Goal: Information Seeking & Learning: Learn about a topic

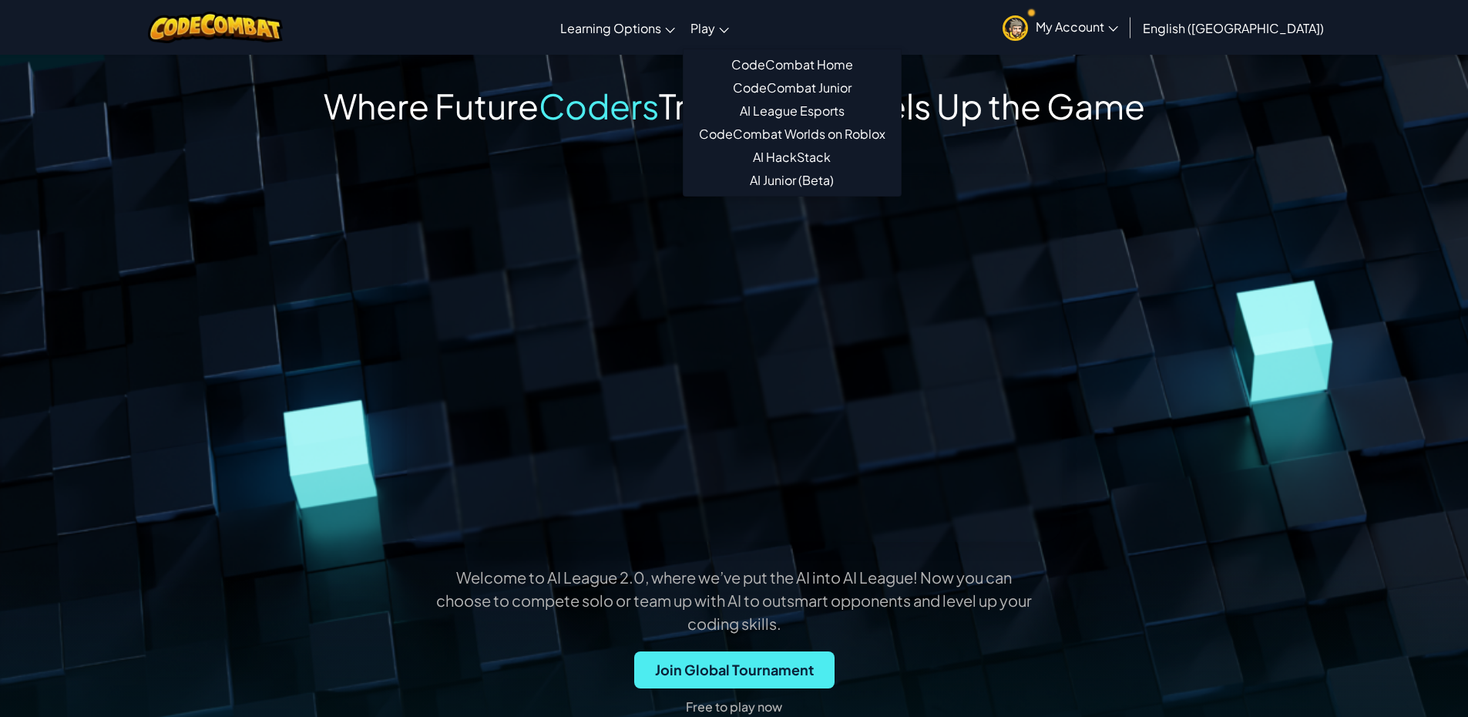
click at [715, 20] on span "Play" at bounding box center [703, 28] width 25 height 16
click at [828, 118] on link "AI League Esports" at bounding box center [792, 110] width 217 height 23
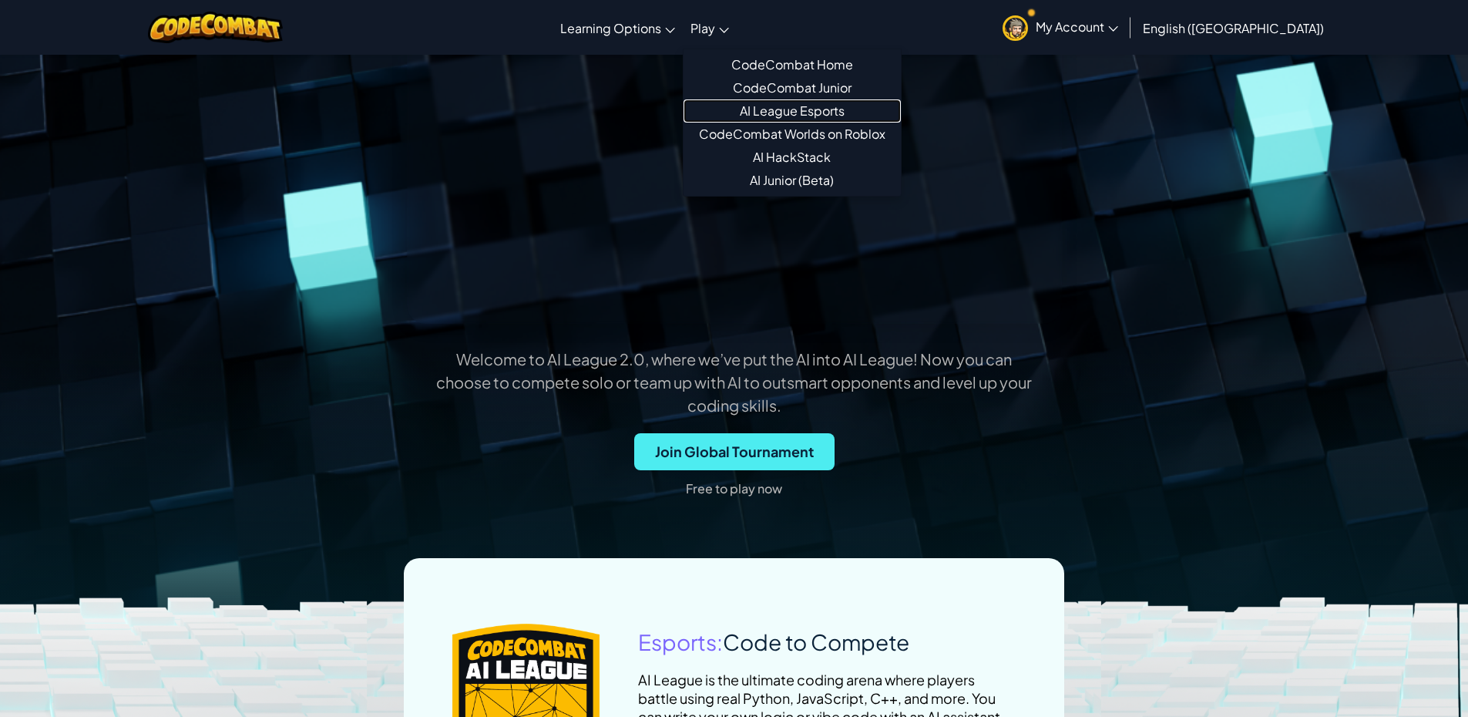
scroll to position [231, 0]
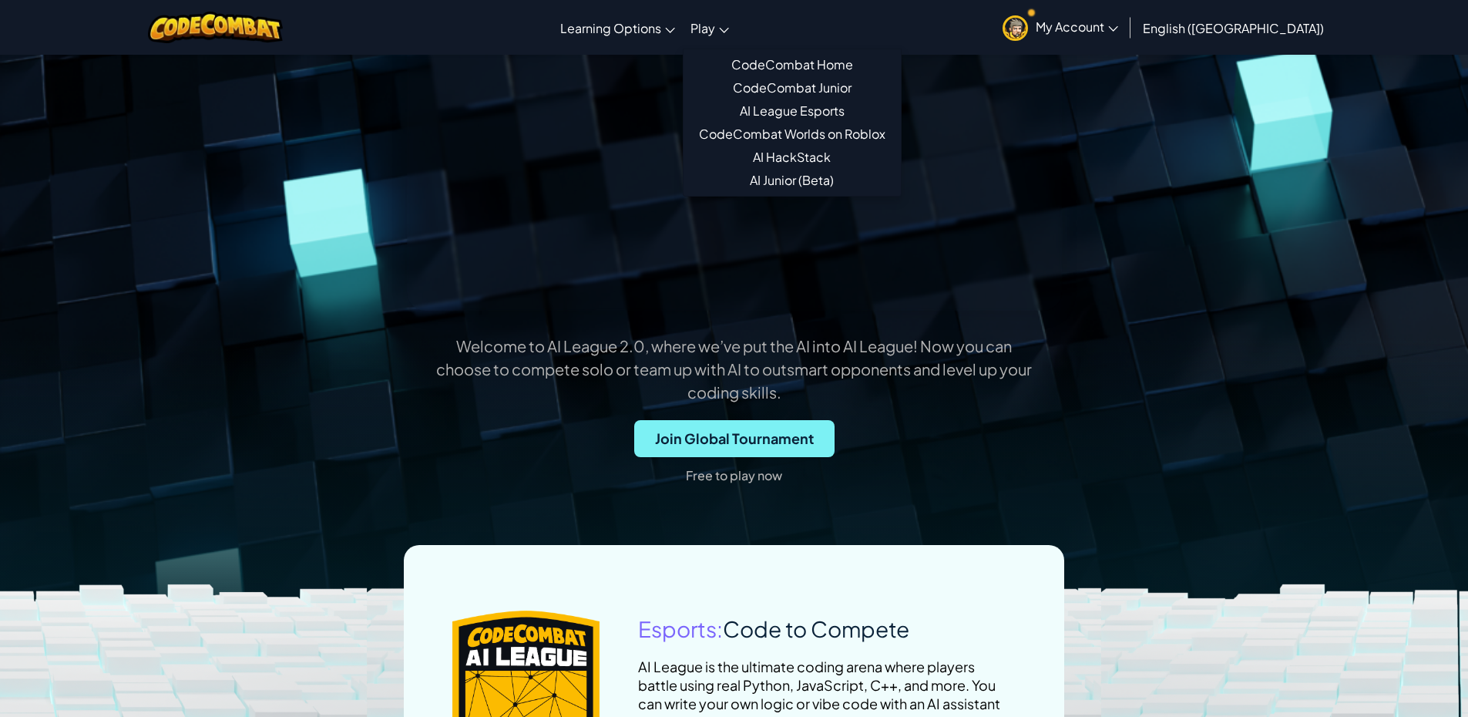
click at [727, 446] on span "Join Global Tournament" at bounding box center [734, 438] width 200 height 37
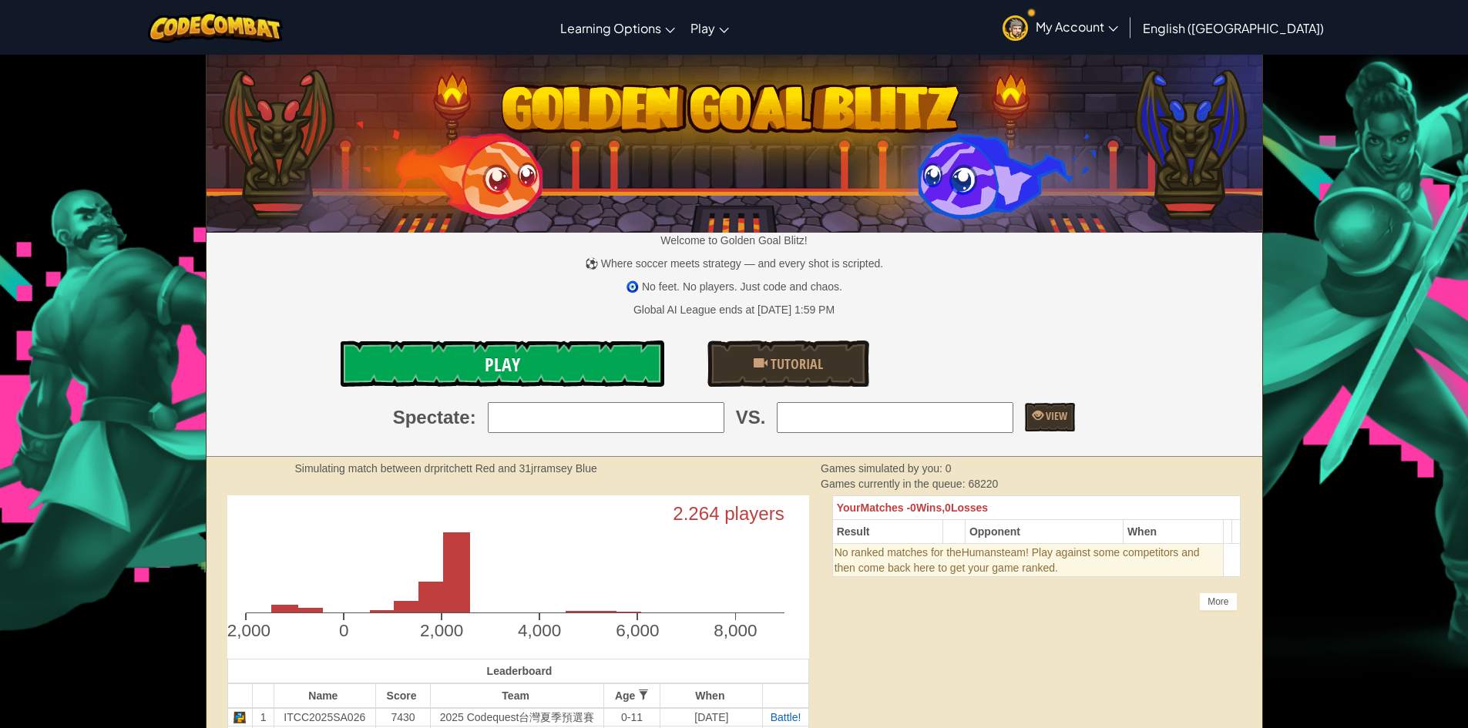
click at [565, 342] on link "Play" at bounding box center [503, 364] width 324 height 46
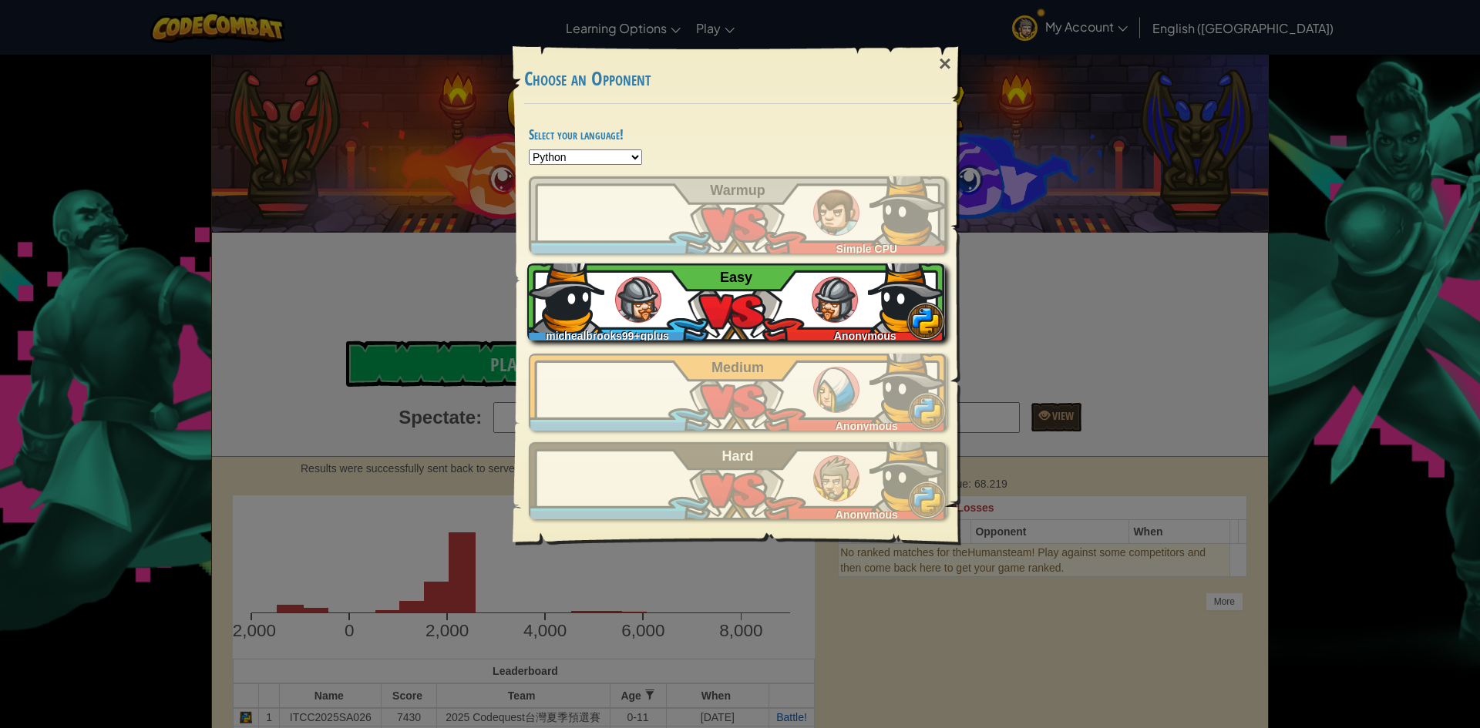
click at [745, 310] on div "michealbrooks99+gplus Anonymous Easy" at bounding box center [736, 302] width 418 height 77
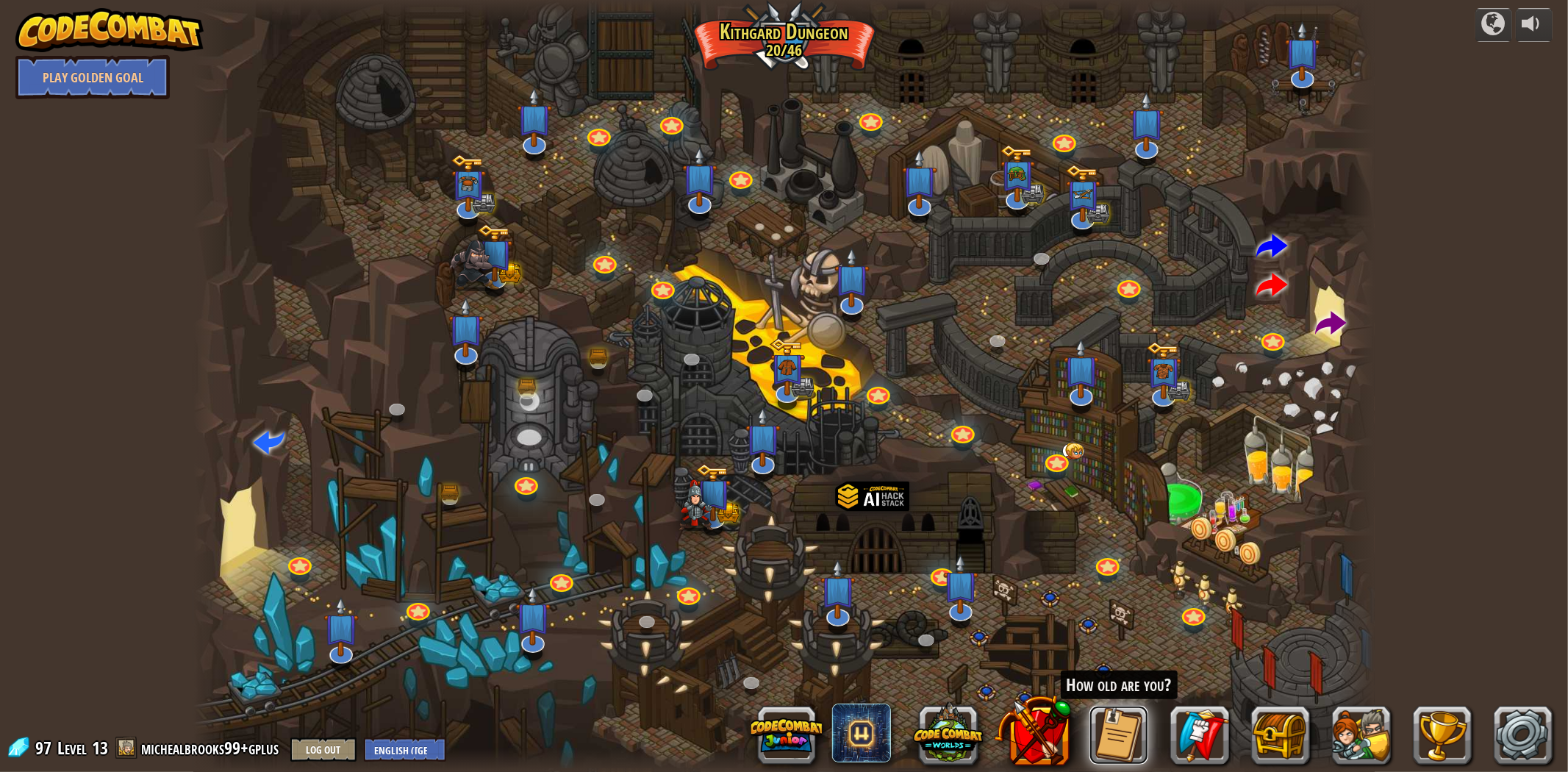
click at [704, 694] on button at bounding box center [1119, 736] width 59 height 59
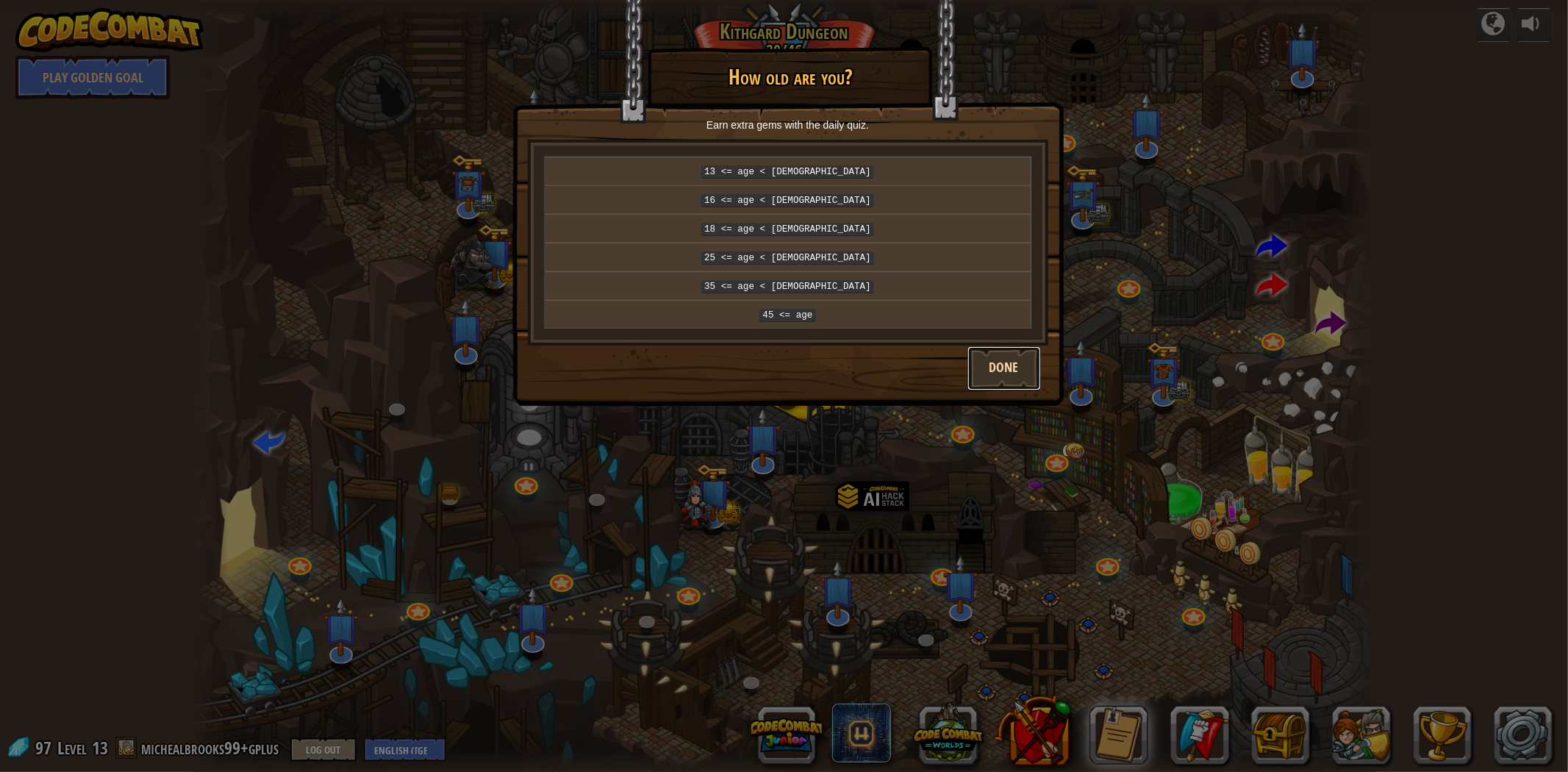
click at [704, 347] on button "Done" at bounding box center [1003, 368] width 73 height 44
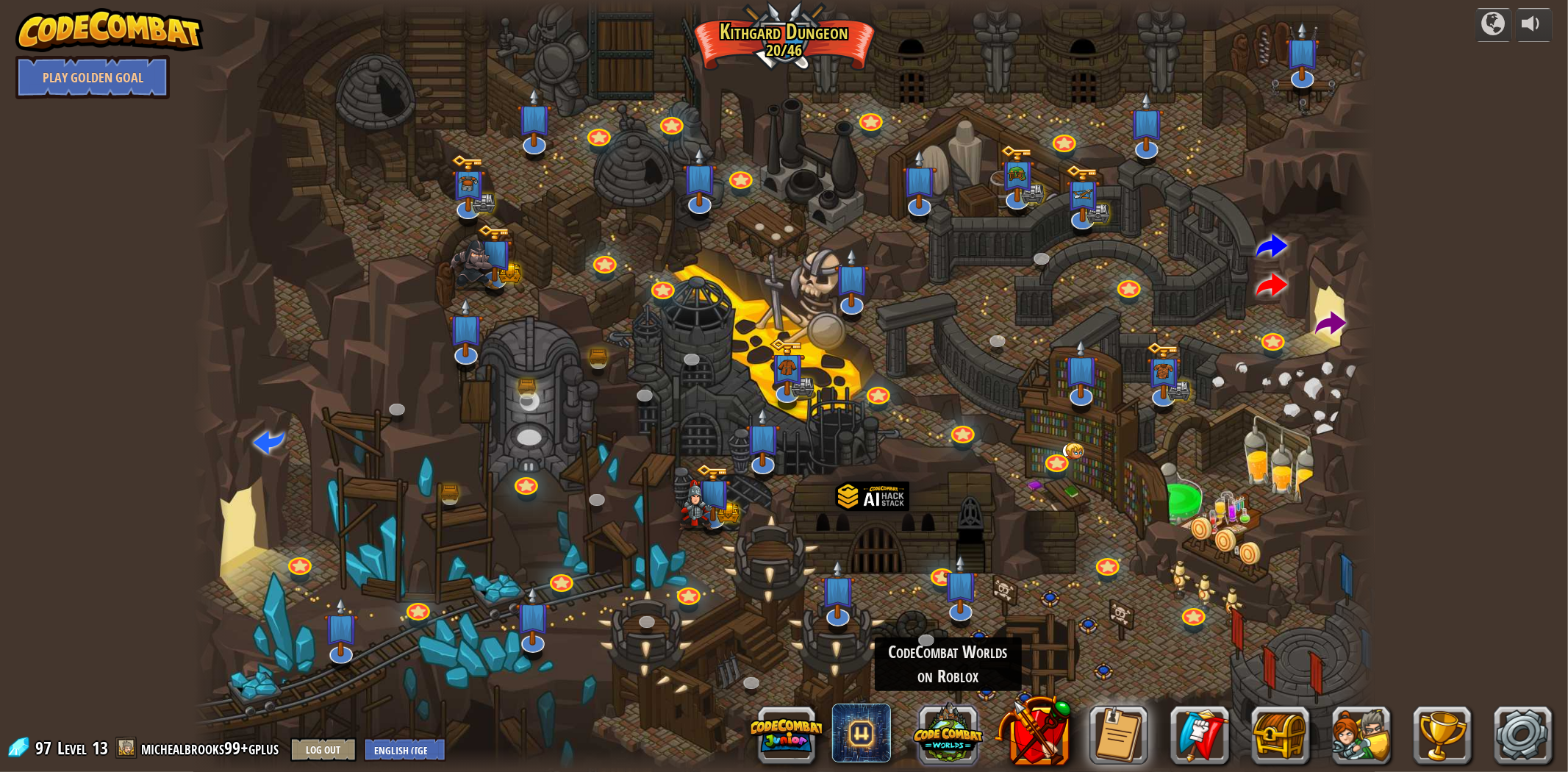
click at [704, 694] on button at bounding box center [948, 733] width 71 height 71
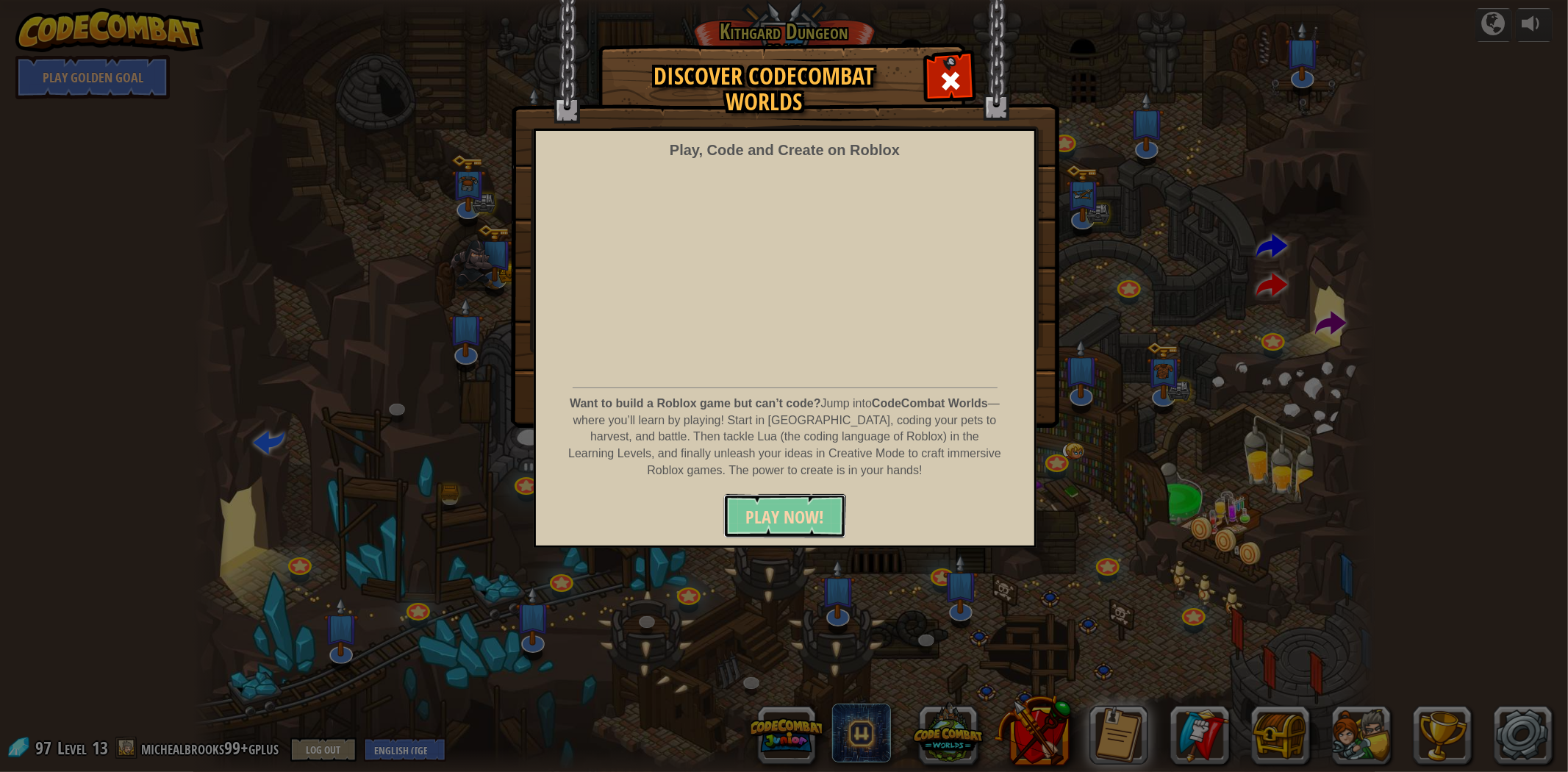
click at [704, 525] on span "PLAY NOW!" at bounding box center [785, 517] width 78 height 24
click at [704, 71] on span at bounding box center [950, 80] width 24 height 24
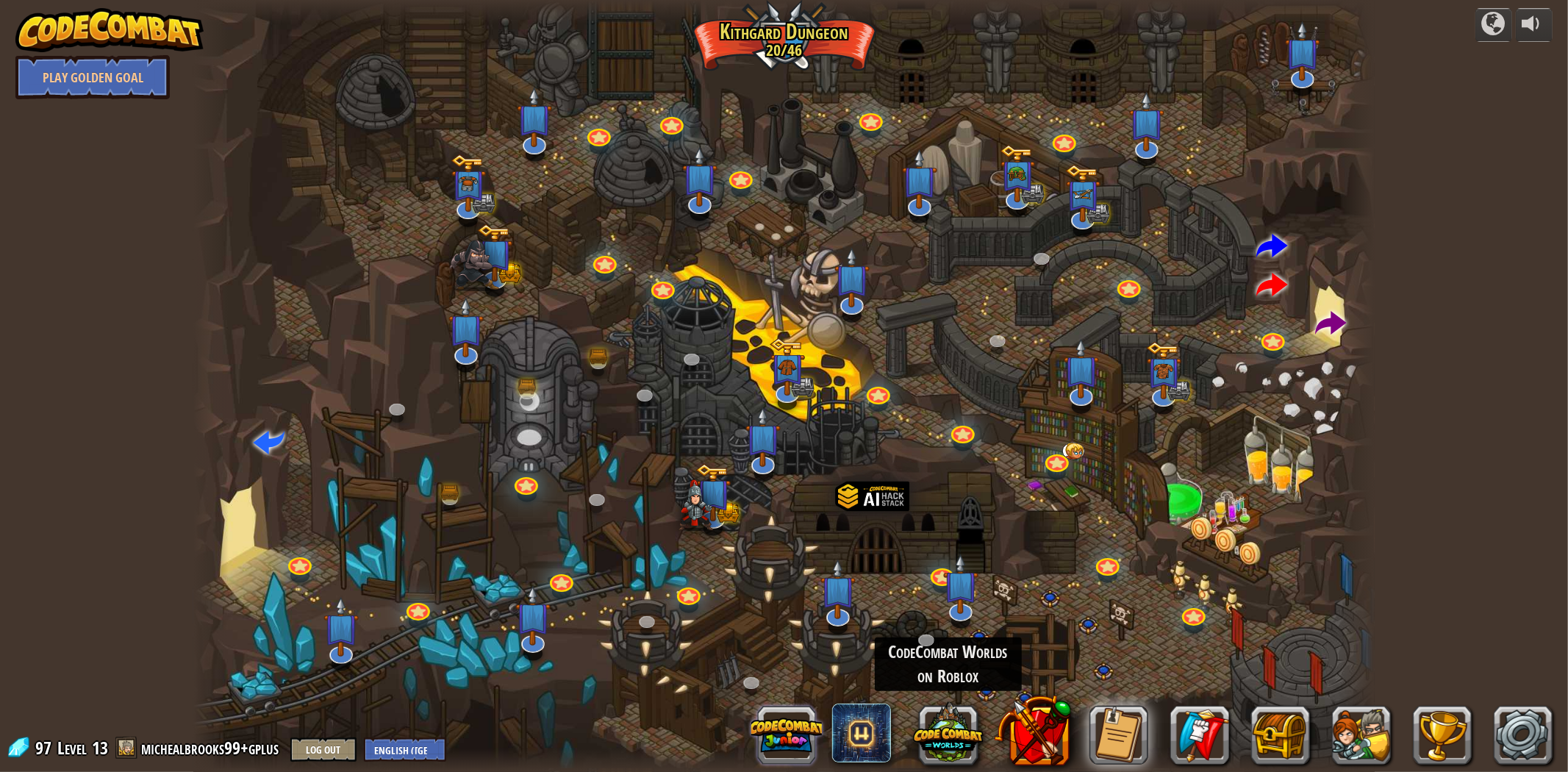
click at [704, 694] on button at bounding box center [787, 736] width 71 height 71
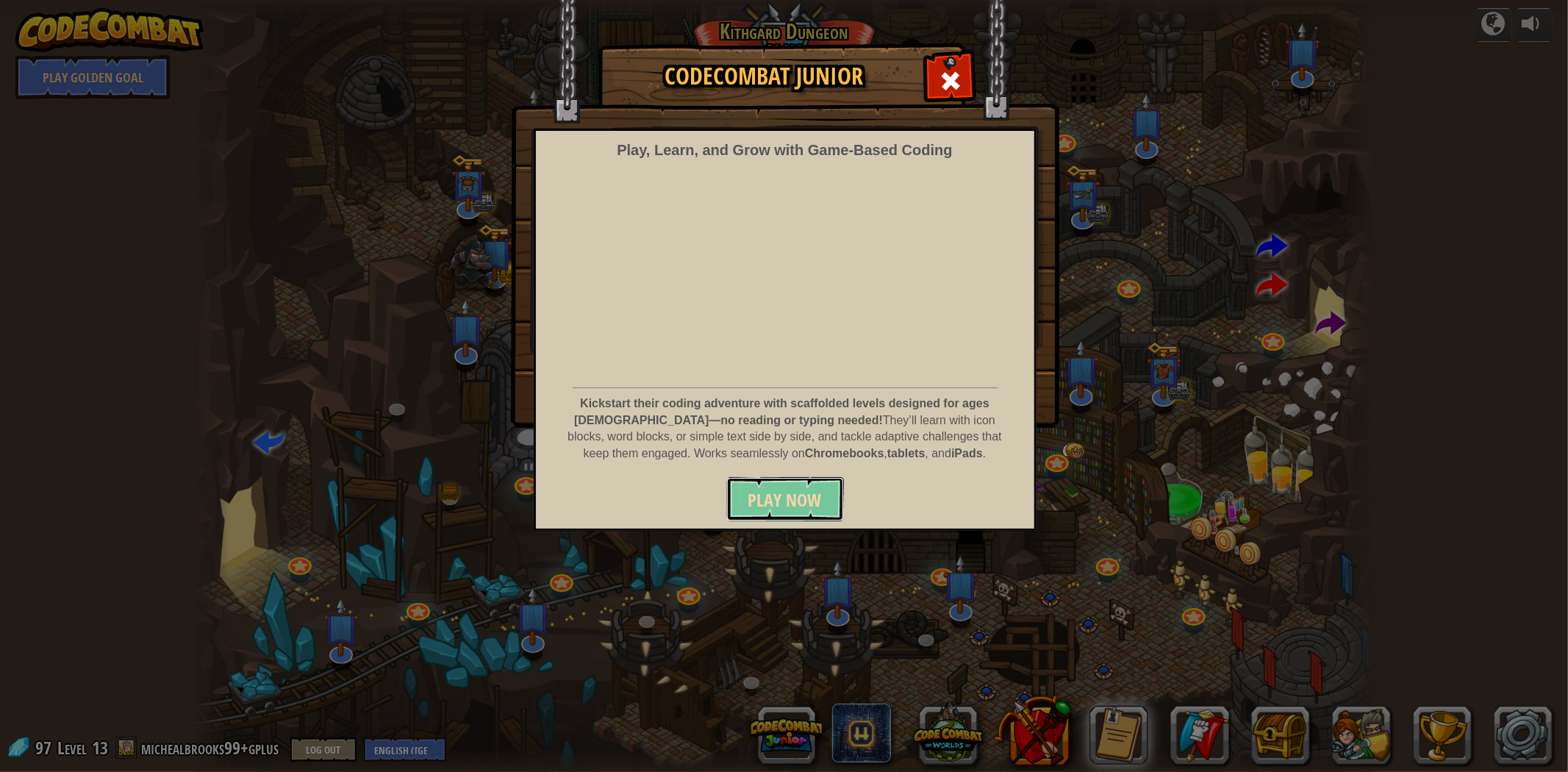
click at [704, 486] on button "Play Now" at bounding box center [785, 499] width 117 height 44
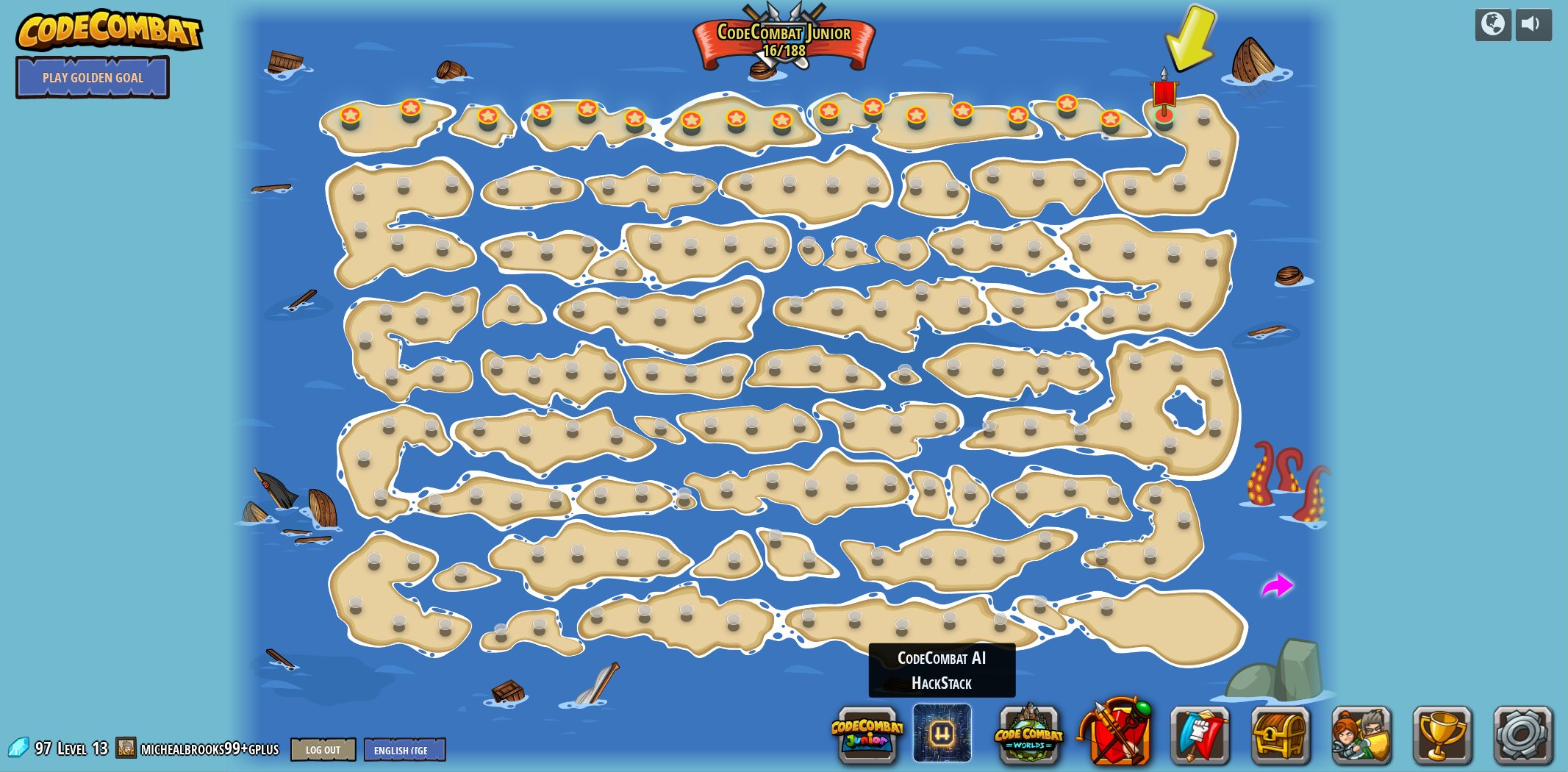
click at [956, 715] on span at bounding box center [942, 734] width 59 height 59
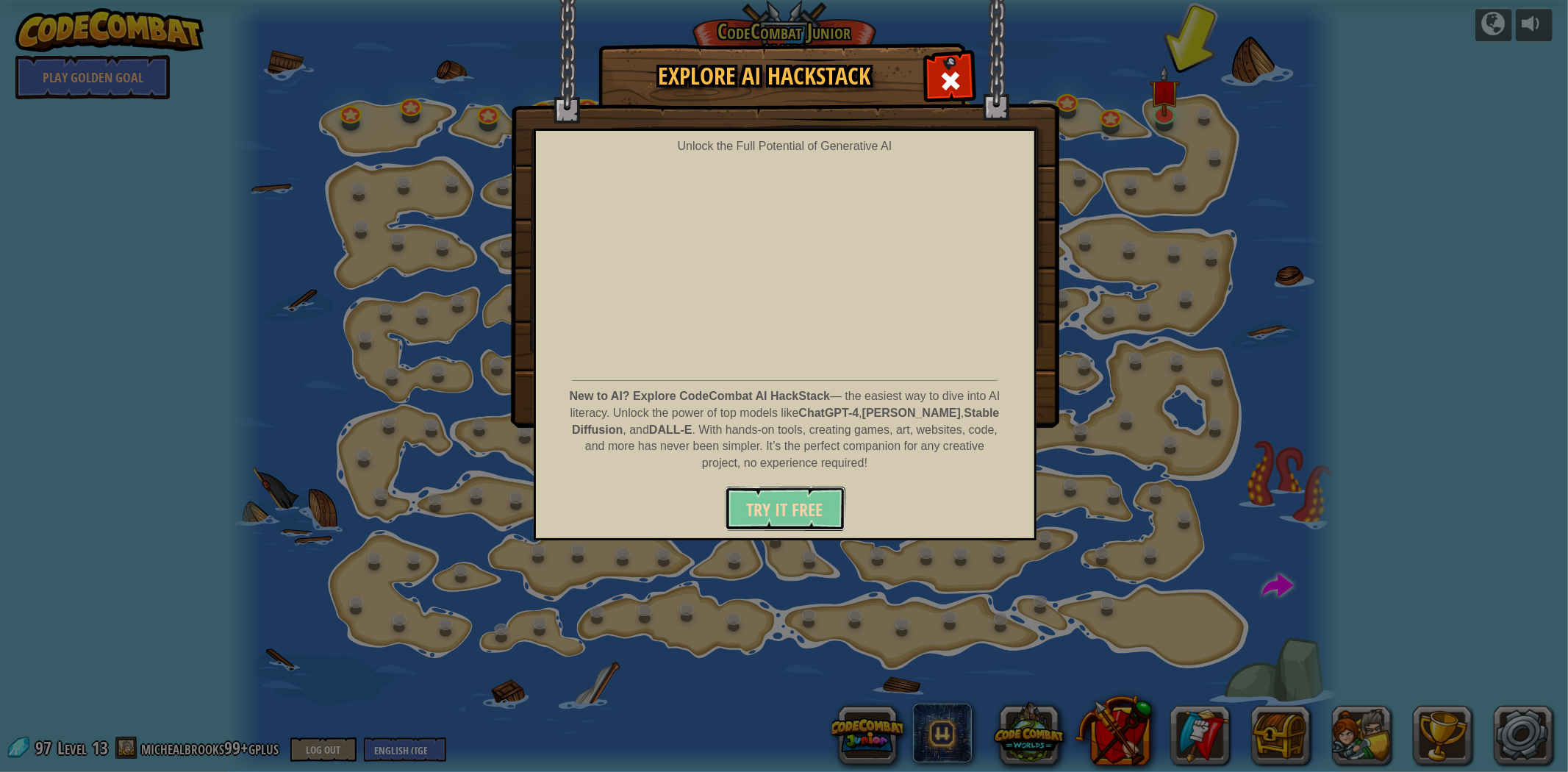
click at [829, 512] on button "Try It Free" at bounding box center [785, 509] width 120 height 44
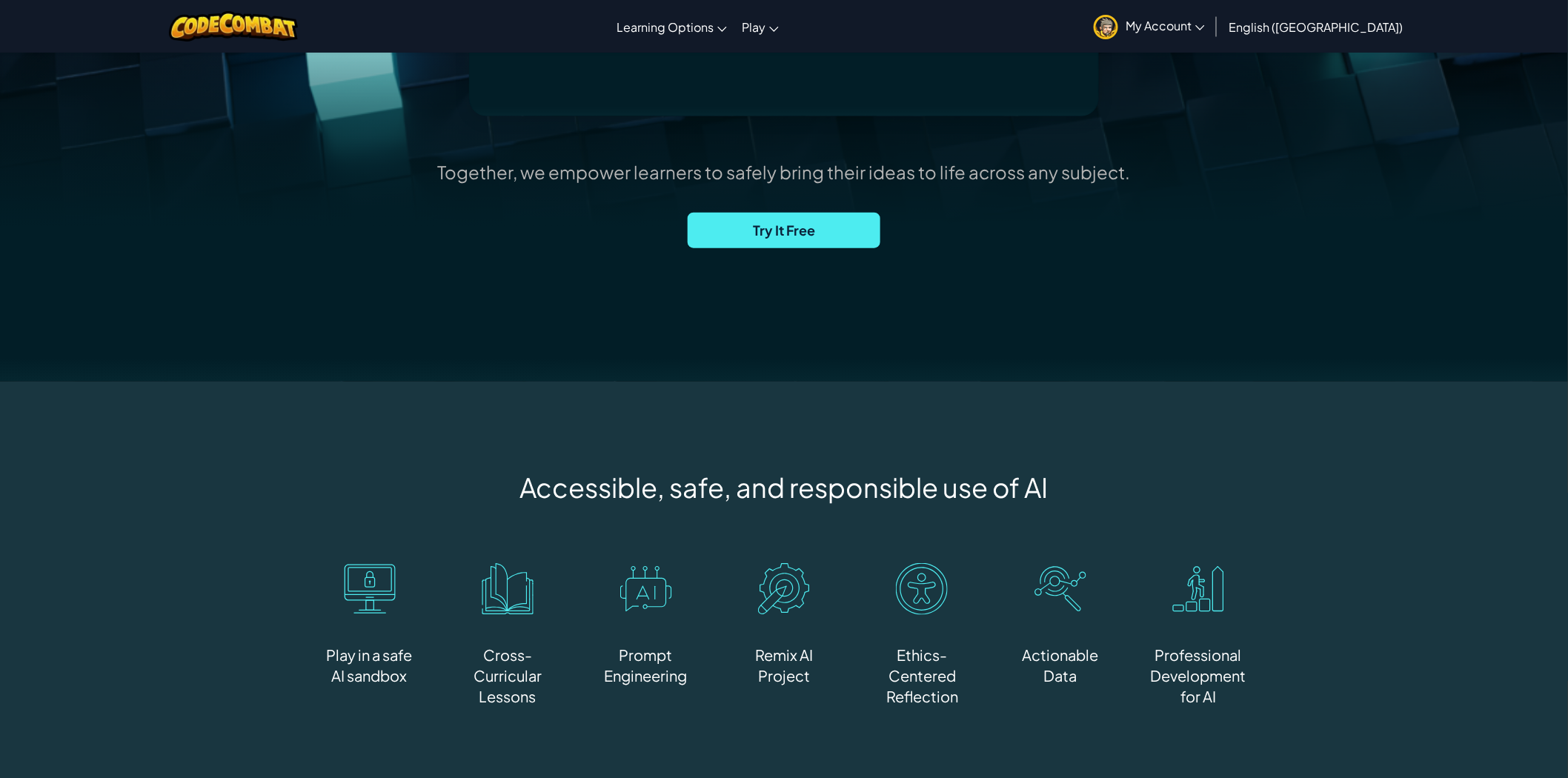
scroll to position [83, 0]
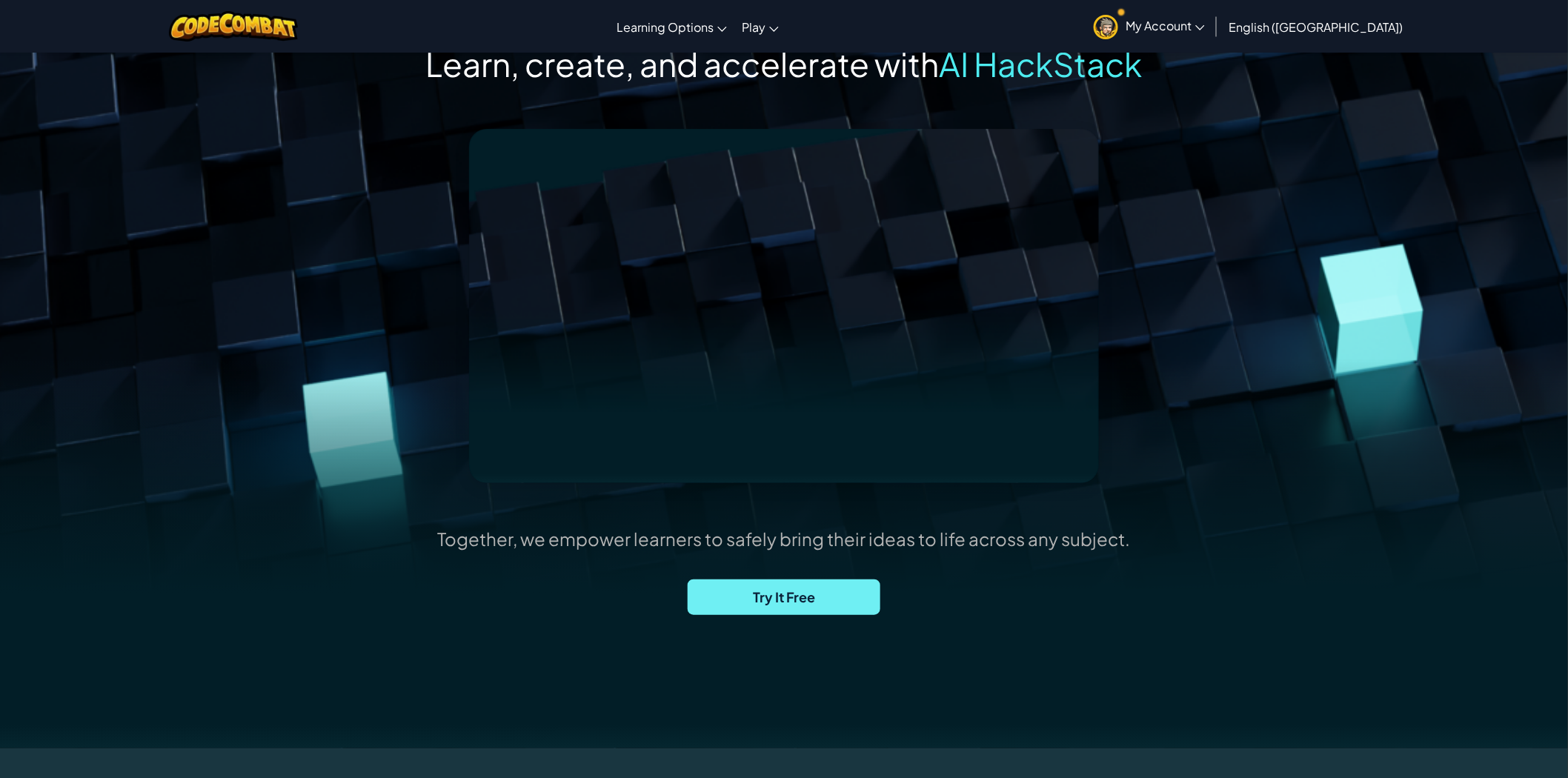
click at [838, 604] on span "Try It Free" at bounding box center [784, 597] width 192 height 36
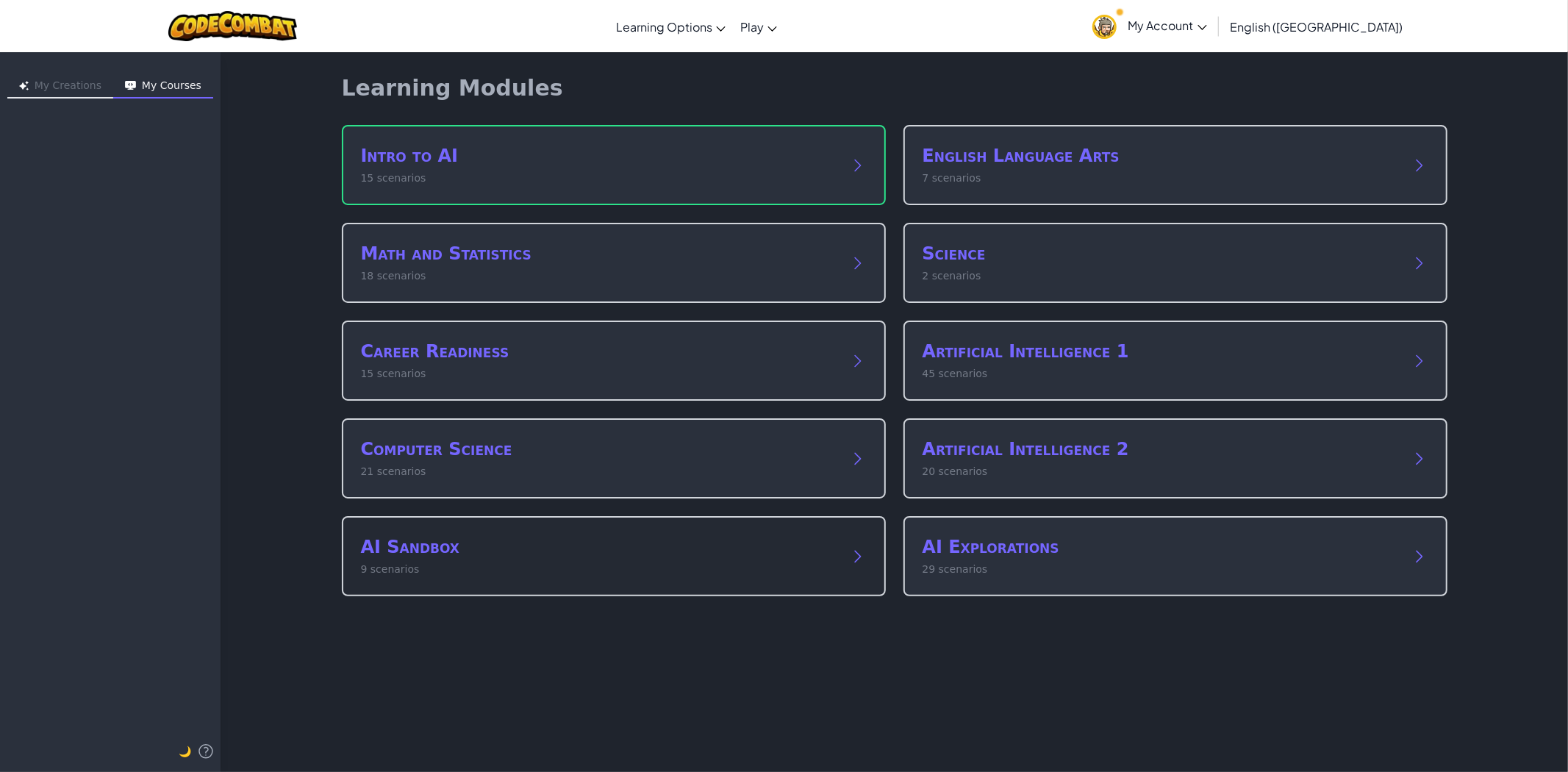
click at [803, 562] on p "9 scenarios" at bounding box center [598, 570] width 476 height 15
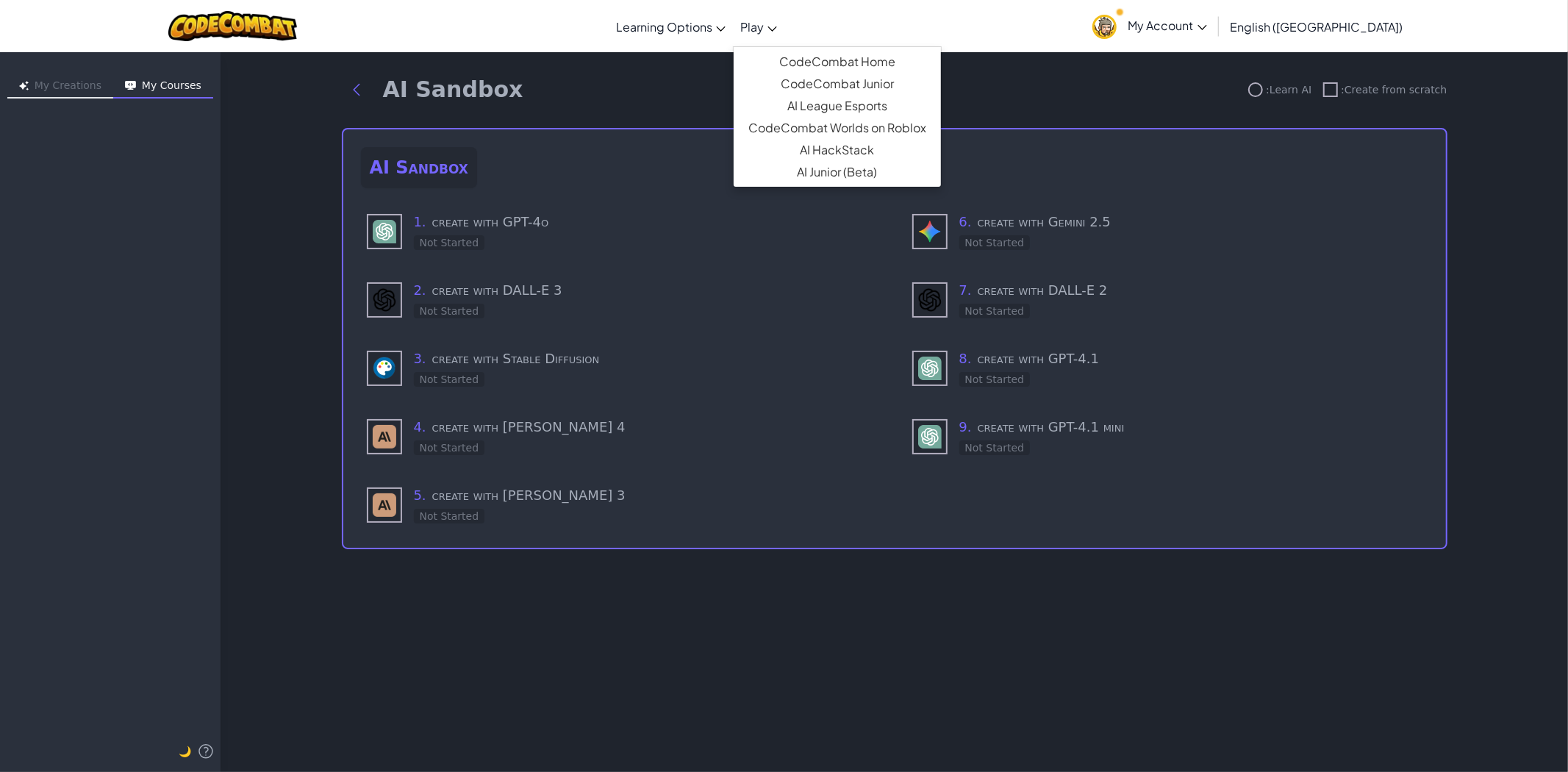
click at [764, 31] on span "Play" at bounding box center [752, 27] width 24 height 15
click at [883, 121] on link "CodeCombat Worlds on Roblox" at bounding box center [836, 128] width 207 height 22
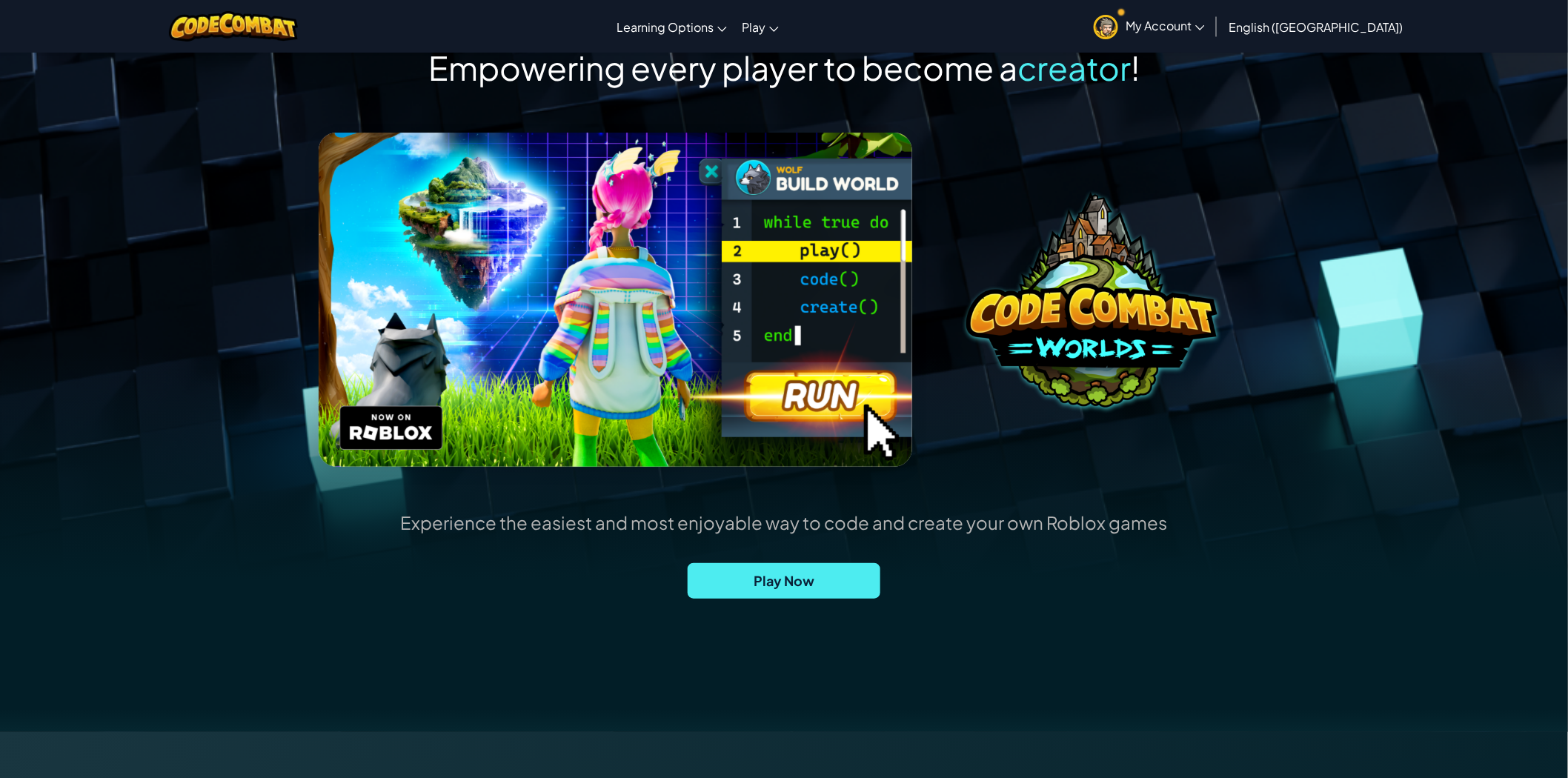
scroll to position [83, 0]
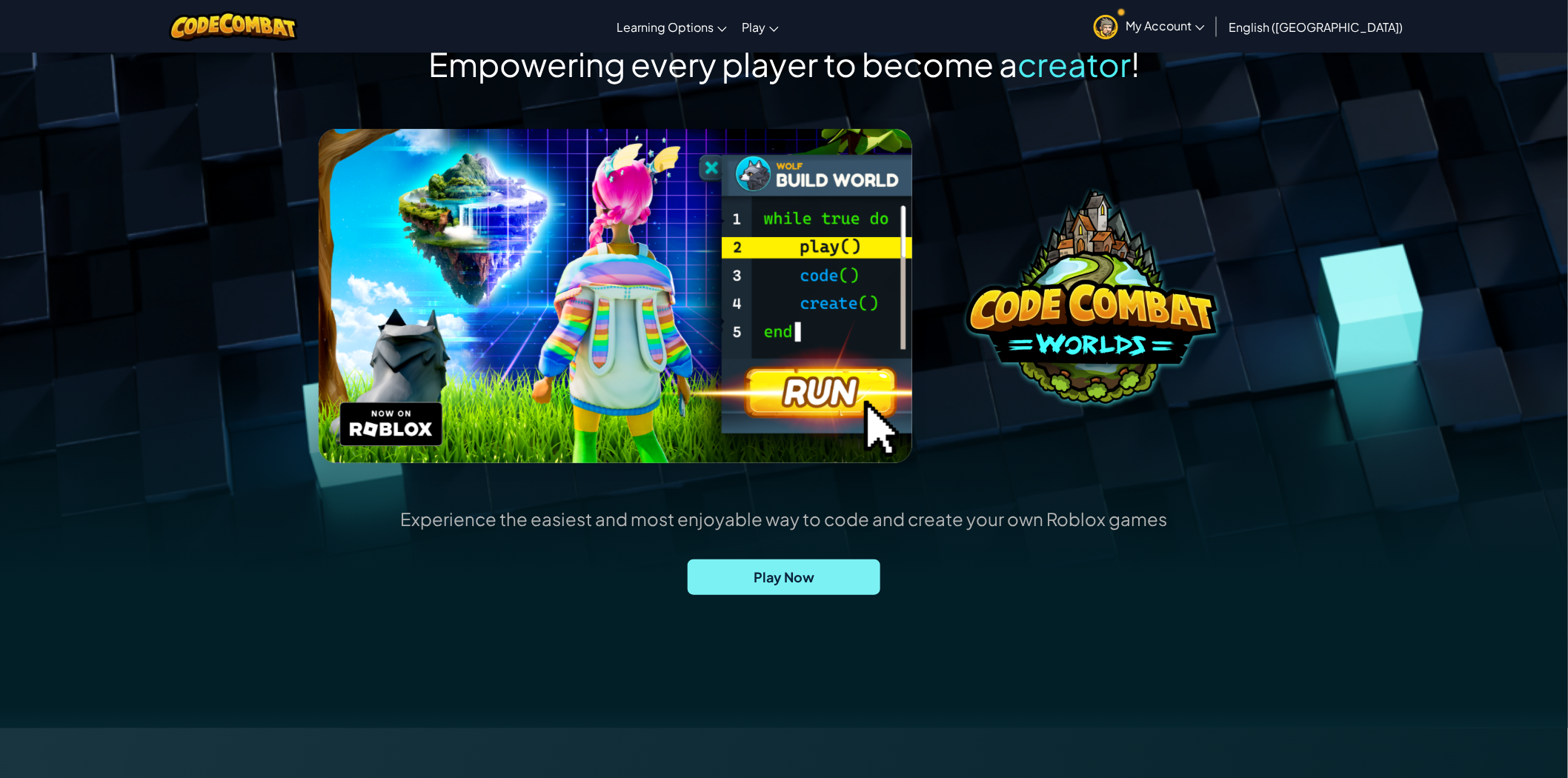
click at [840, 574] on span "Play Now" at bounding box center [784, 577] width 192 height 36
click at [756, 572] on span "Play Now" at bounding box center [784, 577] width 192 height 36
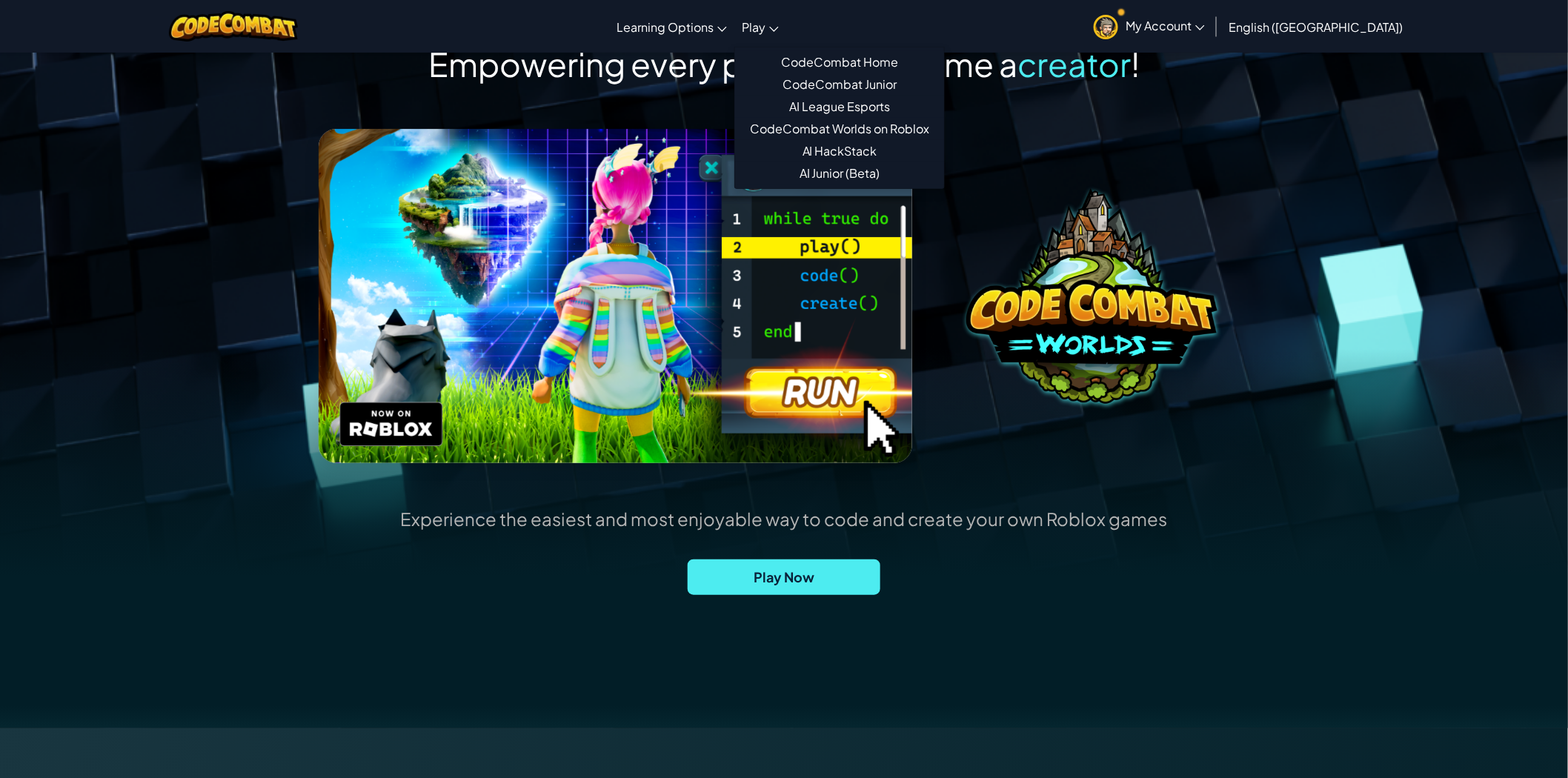
click at [786, 24] on link "Play" at bounding box center [760, 27] width 52 height 40
click at [765, 24] on span "Play" at bounding box center [754, 27] width 24 height 15
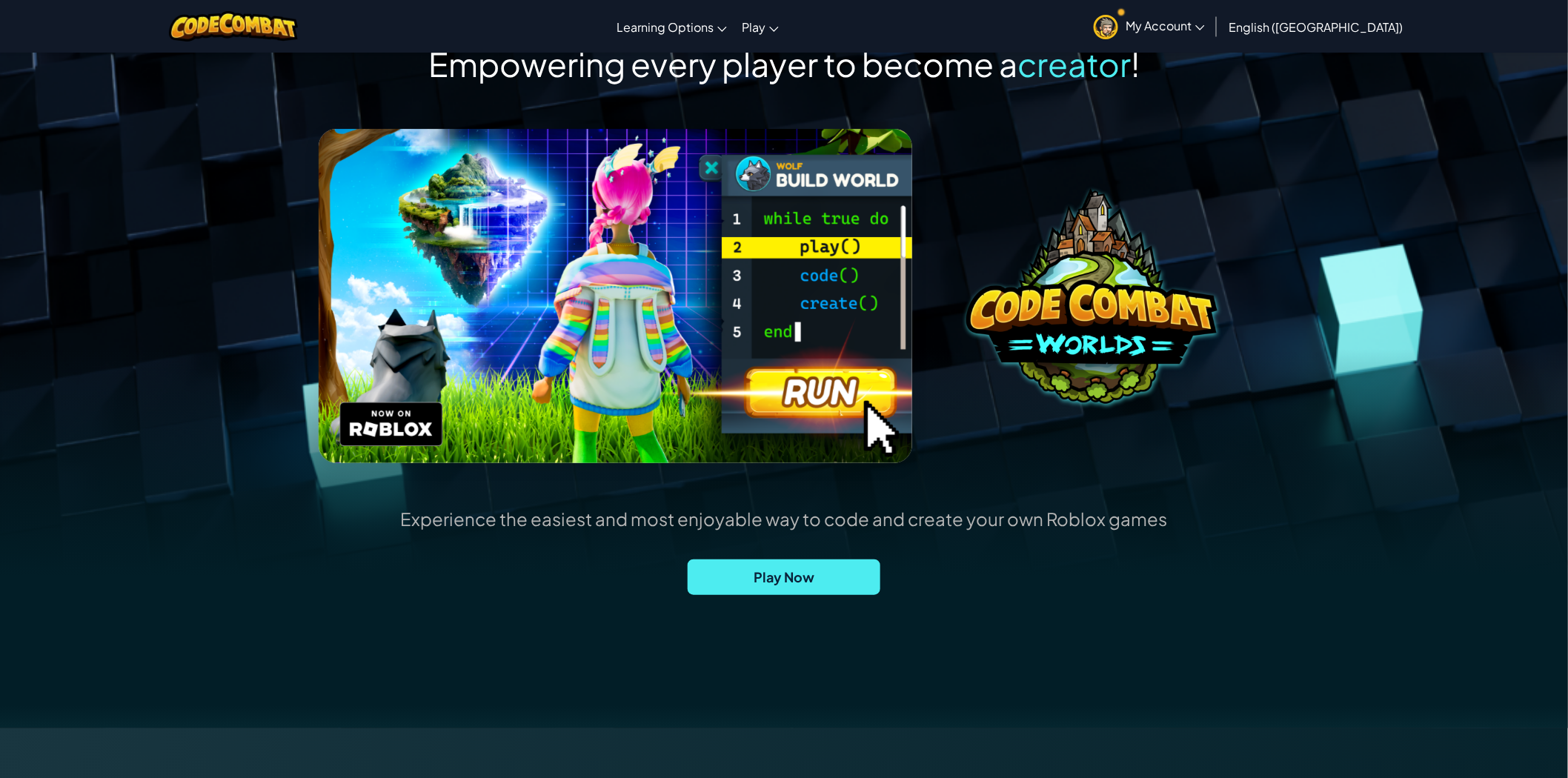
click at [0, 0] on link "CodeCombat Junior" at bounding box center [0, 0] width 0 height 0
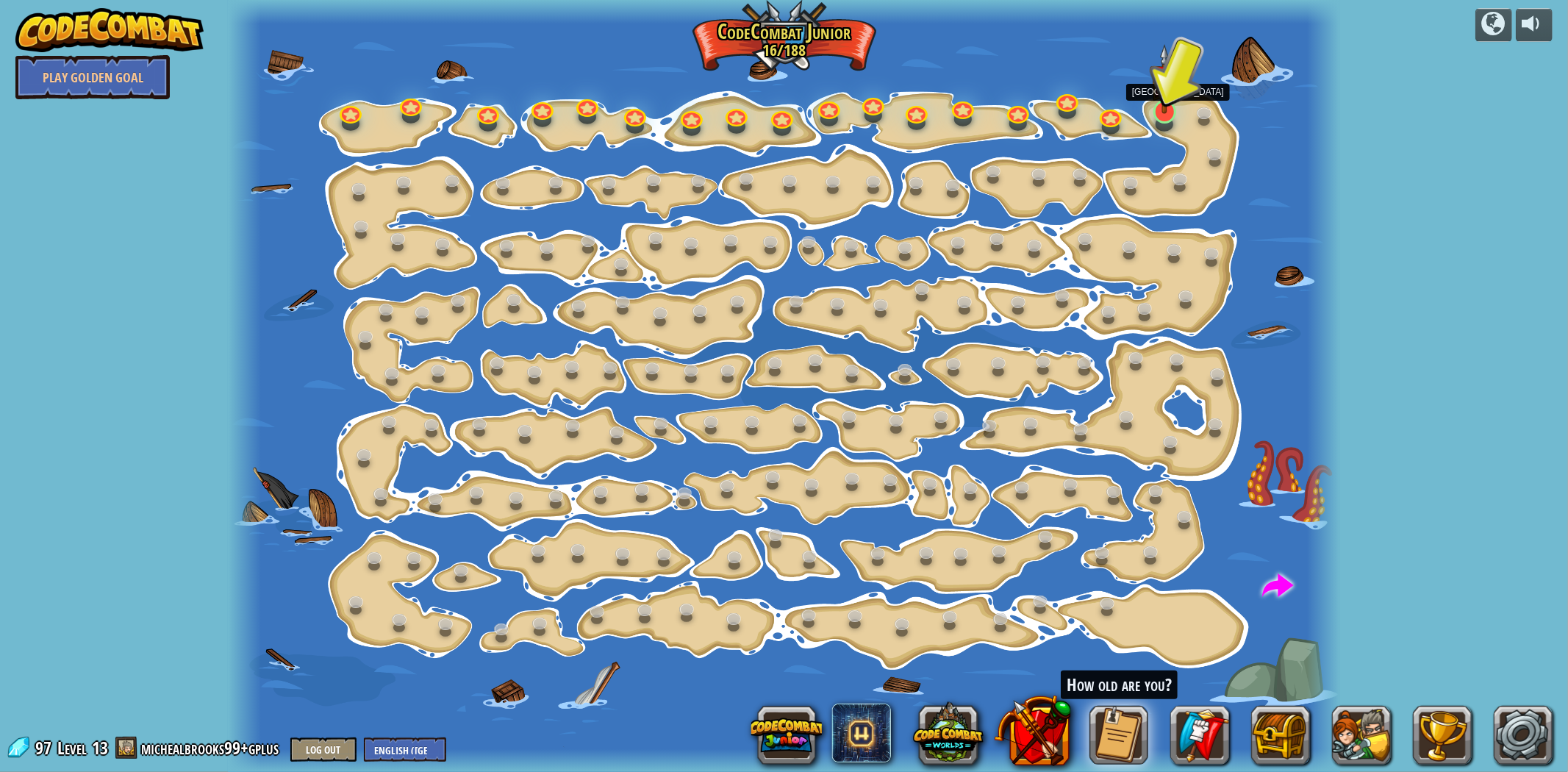
click at [1166, 111] on img at bounding box center [1165, 78] width 31 height 70
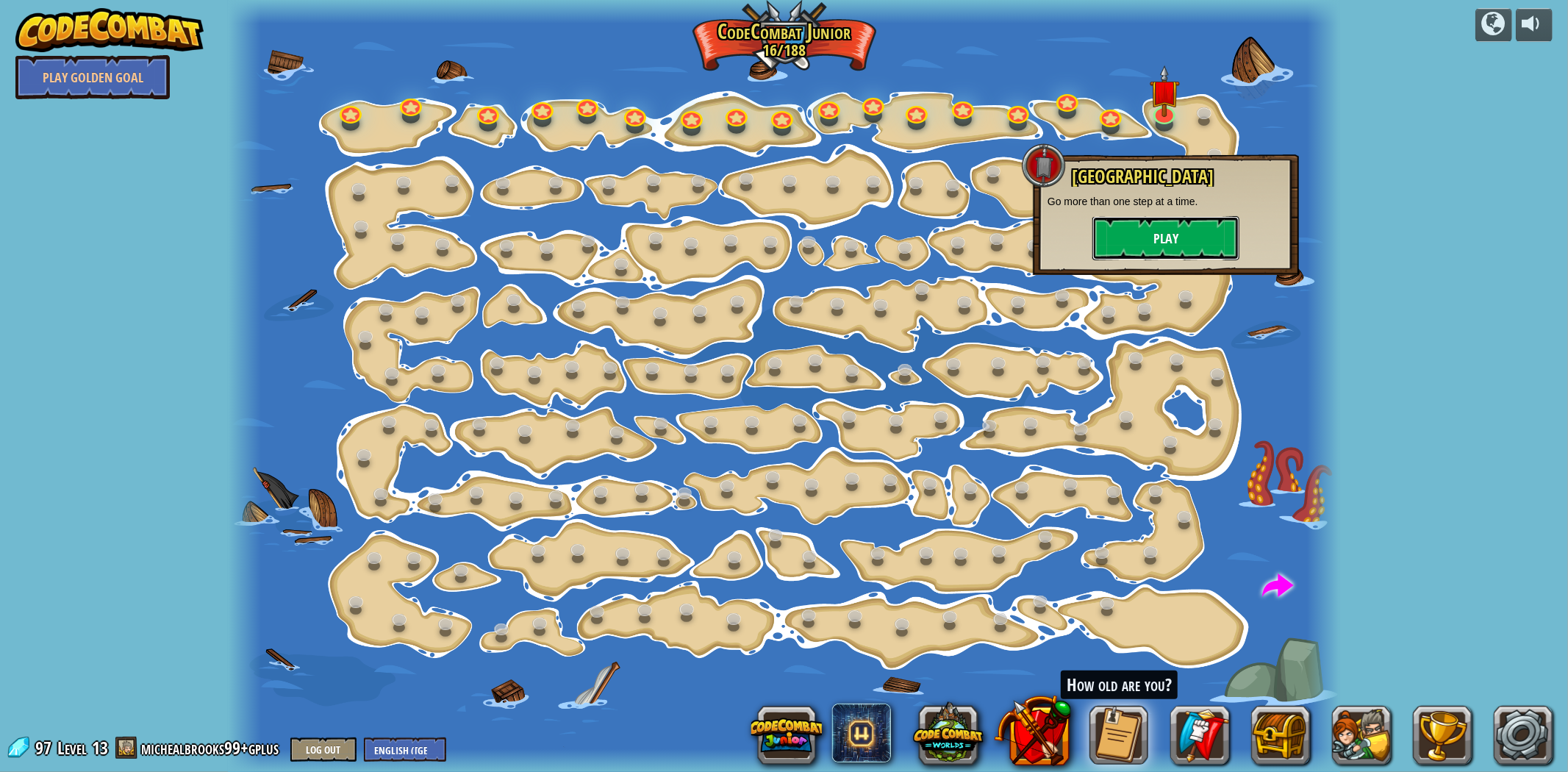
click at [1156, 252] on button "Play" at bounding box center [1166, 239] width 147 height 44
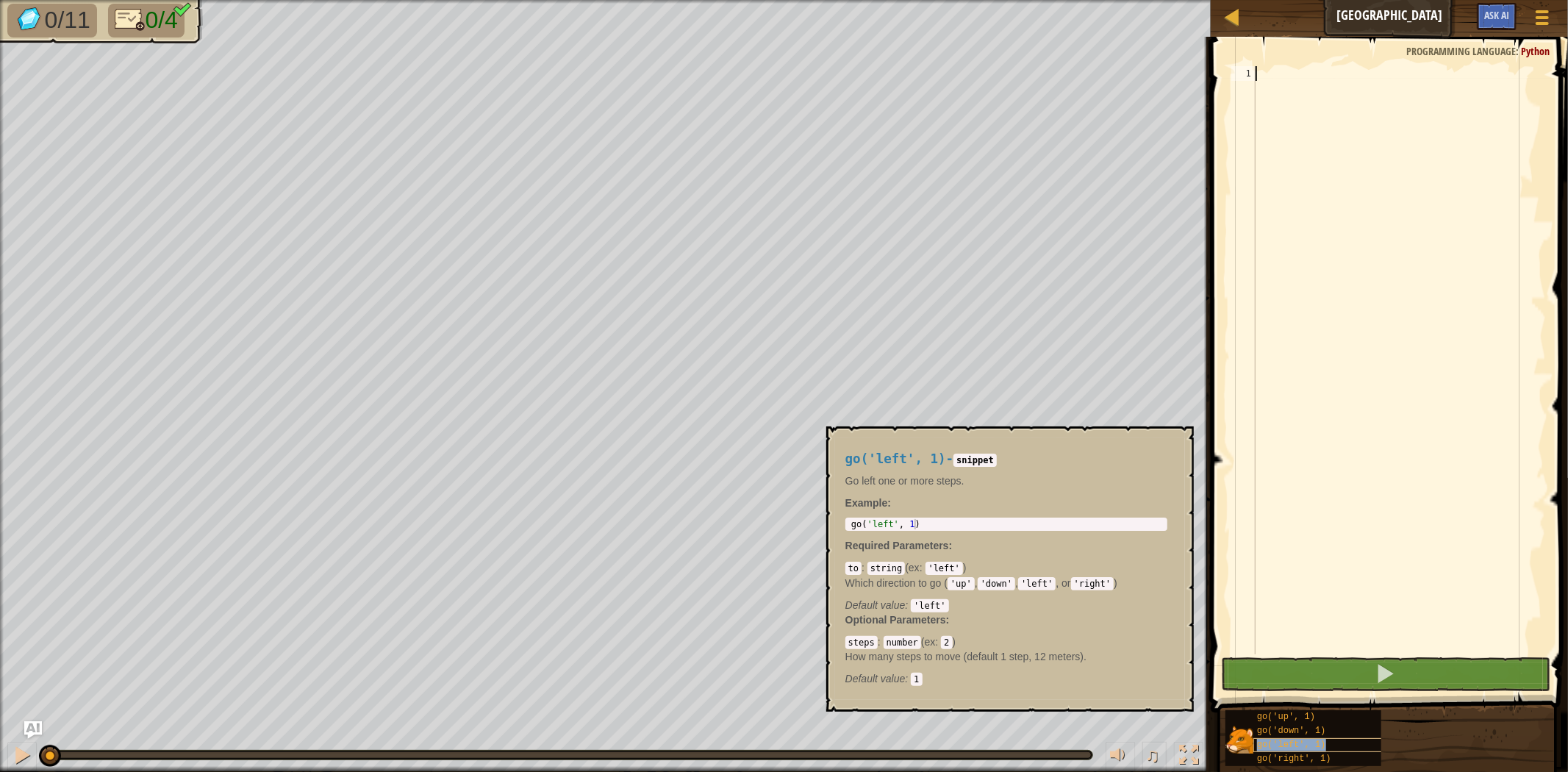
click at [1303, 743] on span "go('left', 1)" at bounding box center [1291, 744] width 69 height 10
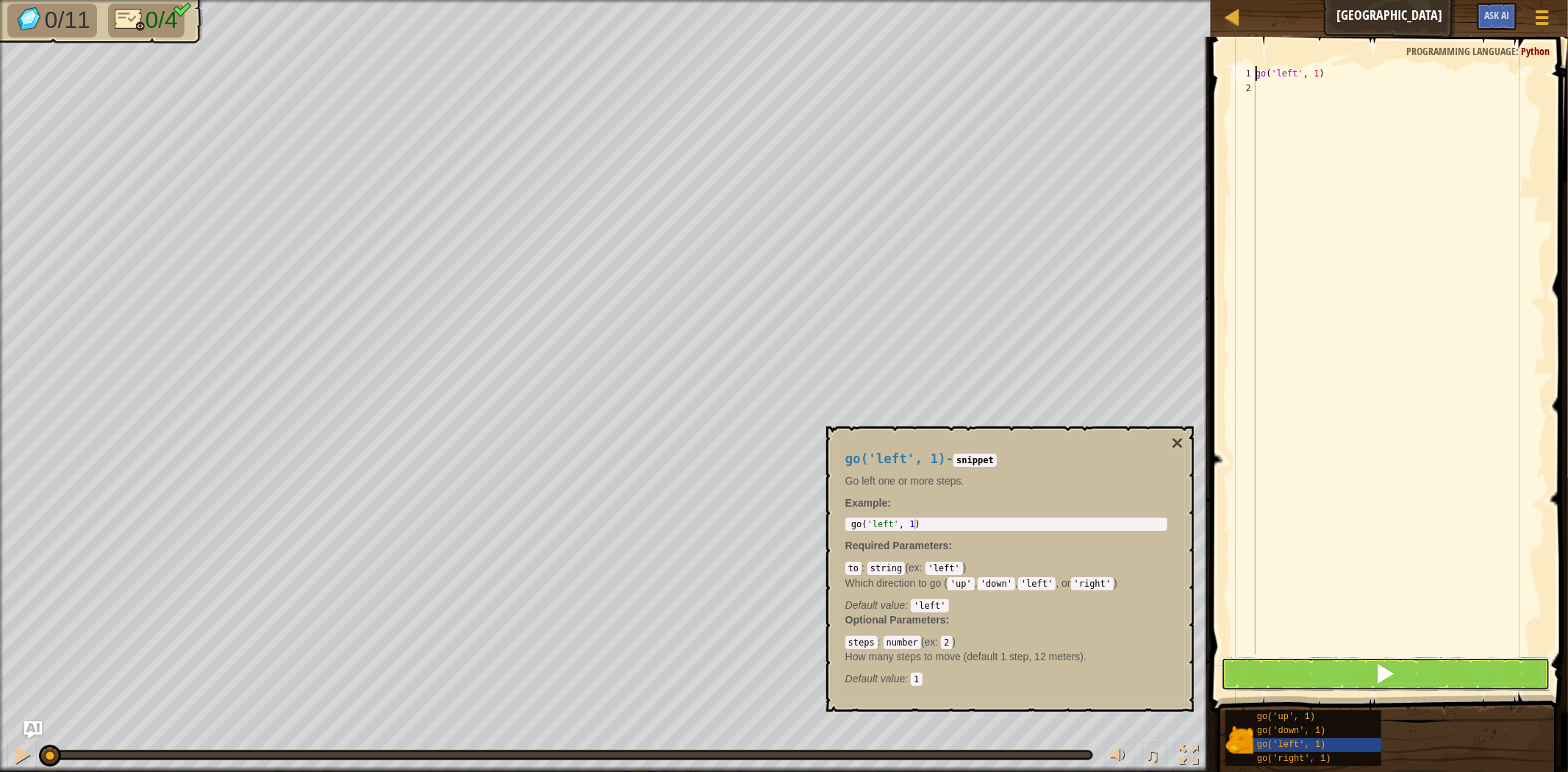
click at [1423, 681] on button at bounding box center [1385, 674] width 329 height 33
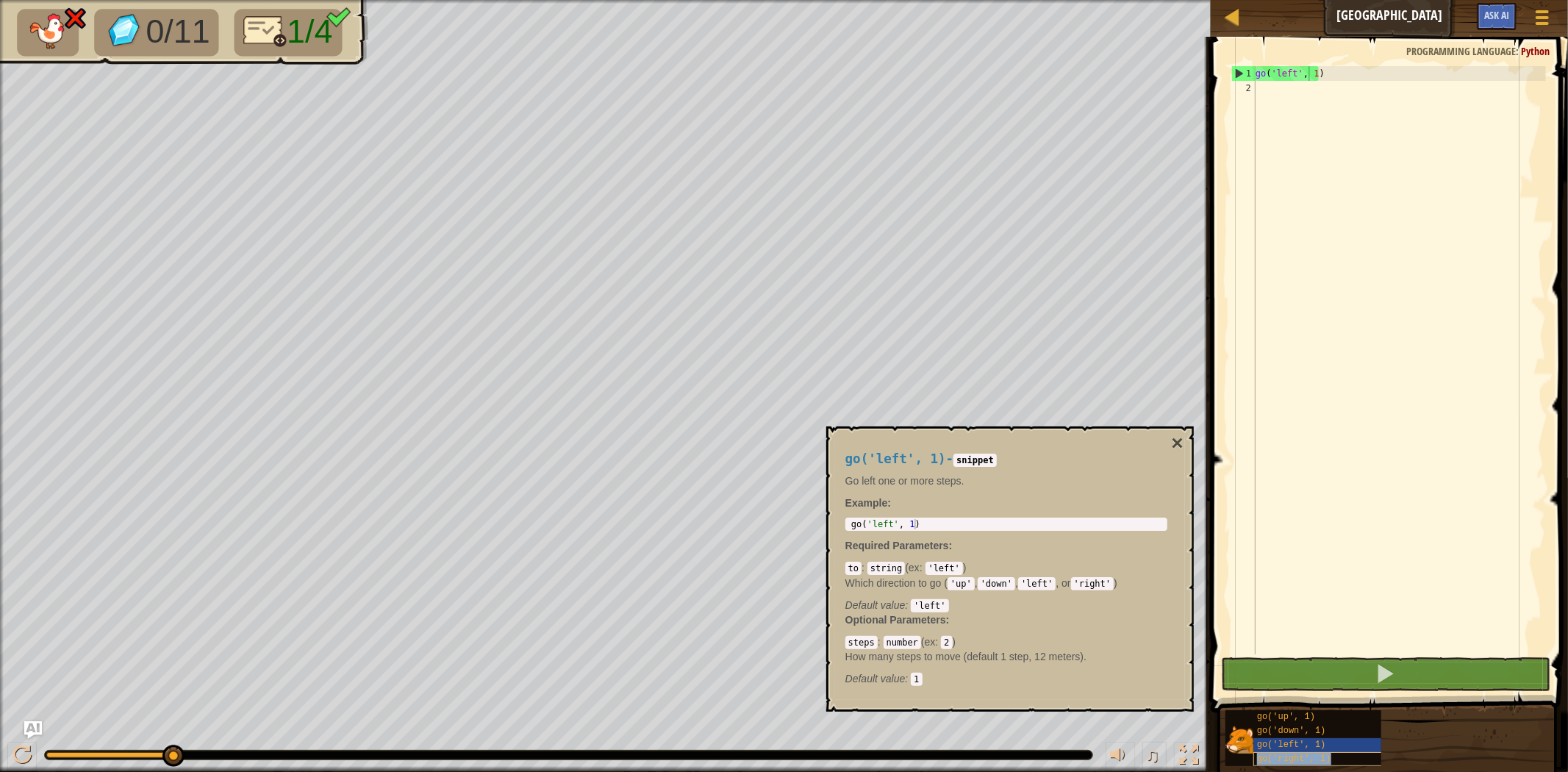
type textarea "go('left', go('right', 1)1)"
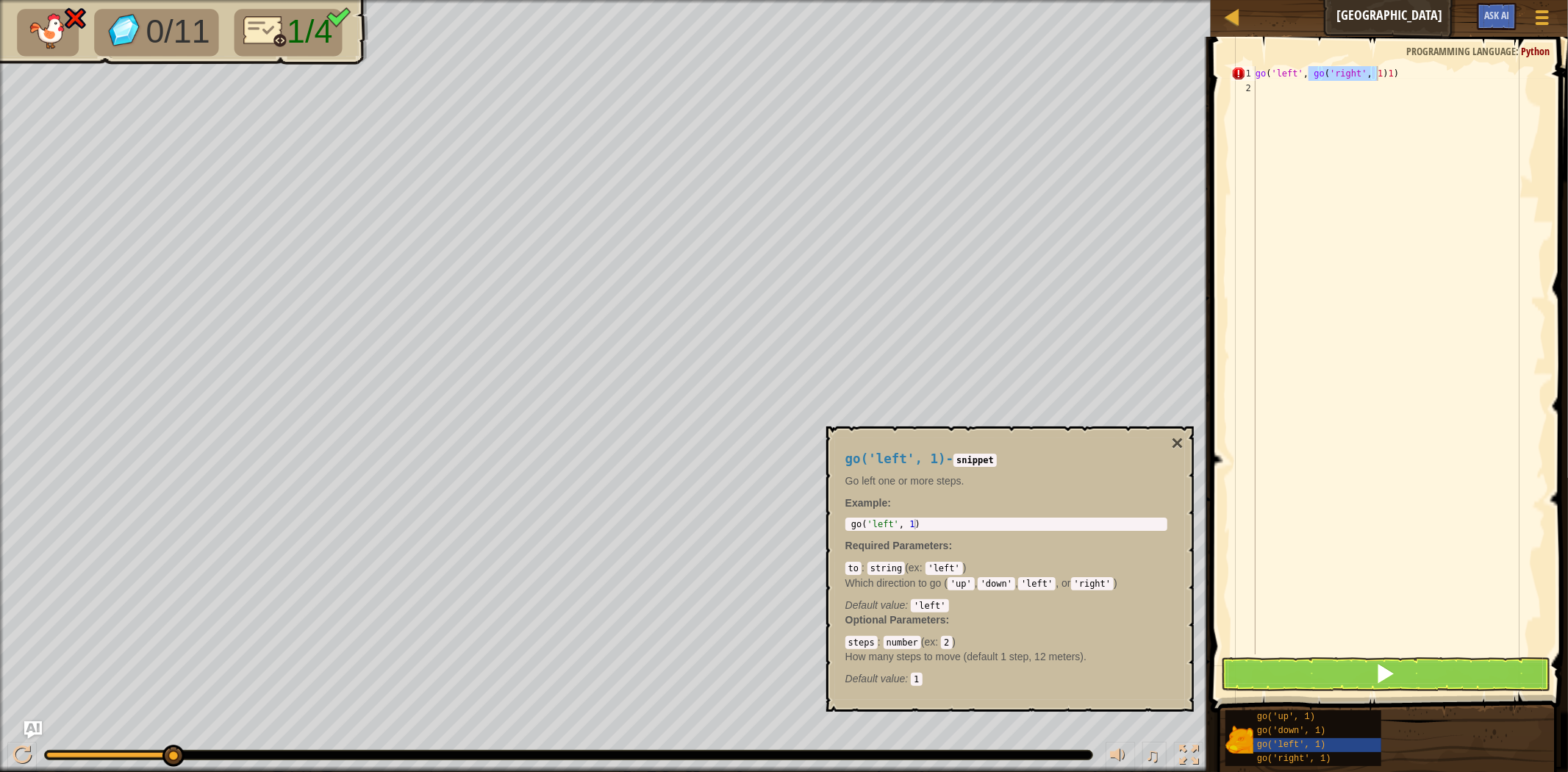
drag, startPoint x: 1402, startPoint y: 59, endPoint x: 1318, endPoint y: 70, distance: 84.7
click at [1272, 56] on span at bounding box center [1391, 354] width 369 height 720
drag, startPoint x: 1414, startPoint y: 81, endPoint x: 1244, endPoint y: 73, distance: 170.2
click at [1244, 73] on div "go('left', go('right', 1)1) 1 2 go ( 'left' , go ( 'right' , 1 ) 1 ) הההההההההה…" at bounding box center [1387, 360] width 318 height 589
click at [1334, 63] on span at bounding box center [1391, 354] width 369 height 720
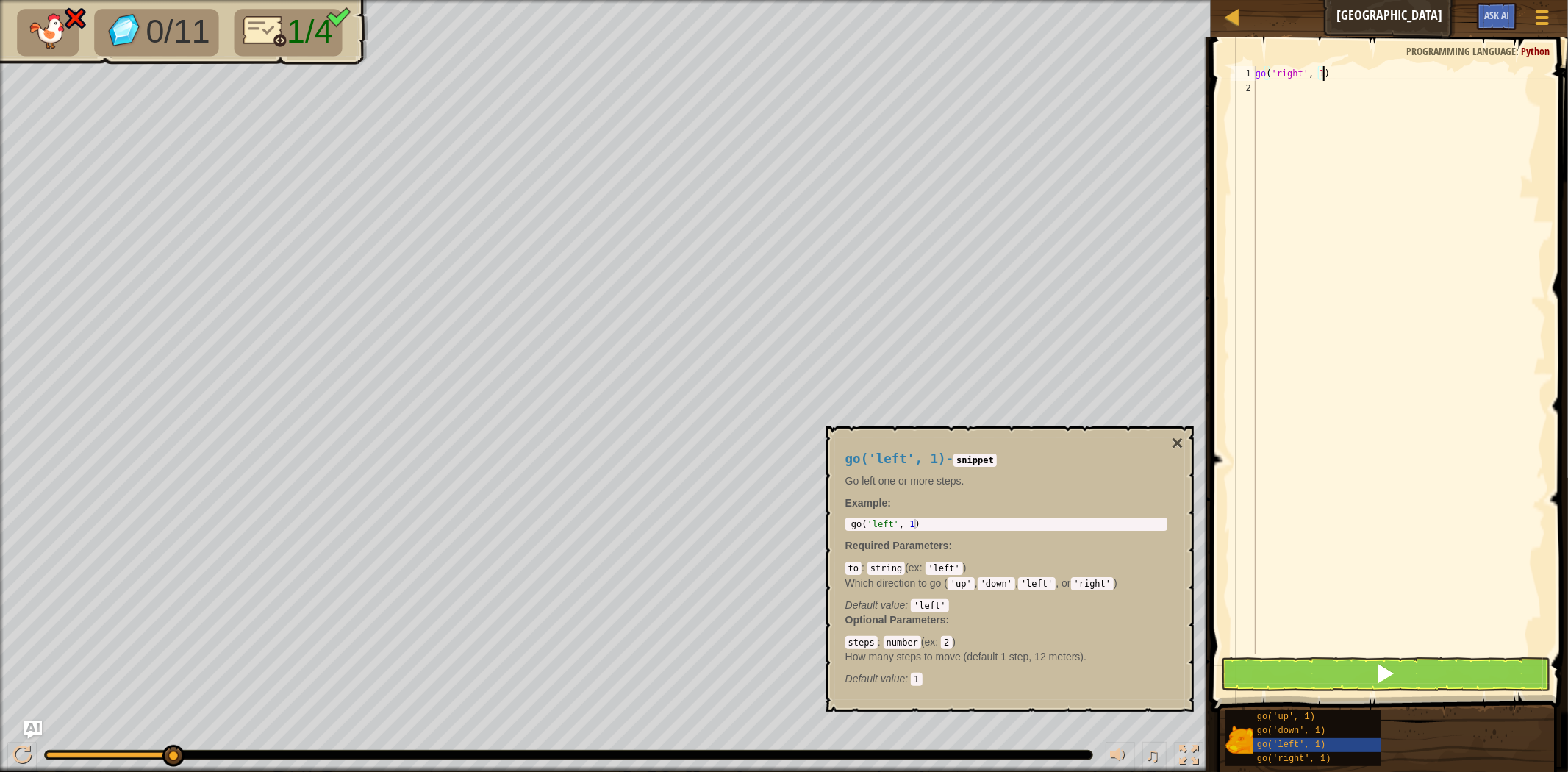
click at [1316, 68] on div "go ( 'right' , 1 )" at bounding box center [1399, 374] width 294 height 617
click at [1176, 441] on button "×" at bounding box center [1177, 444] width 11 height 21
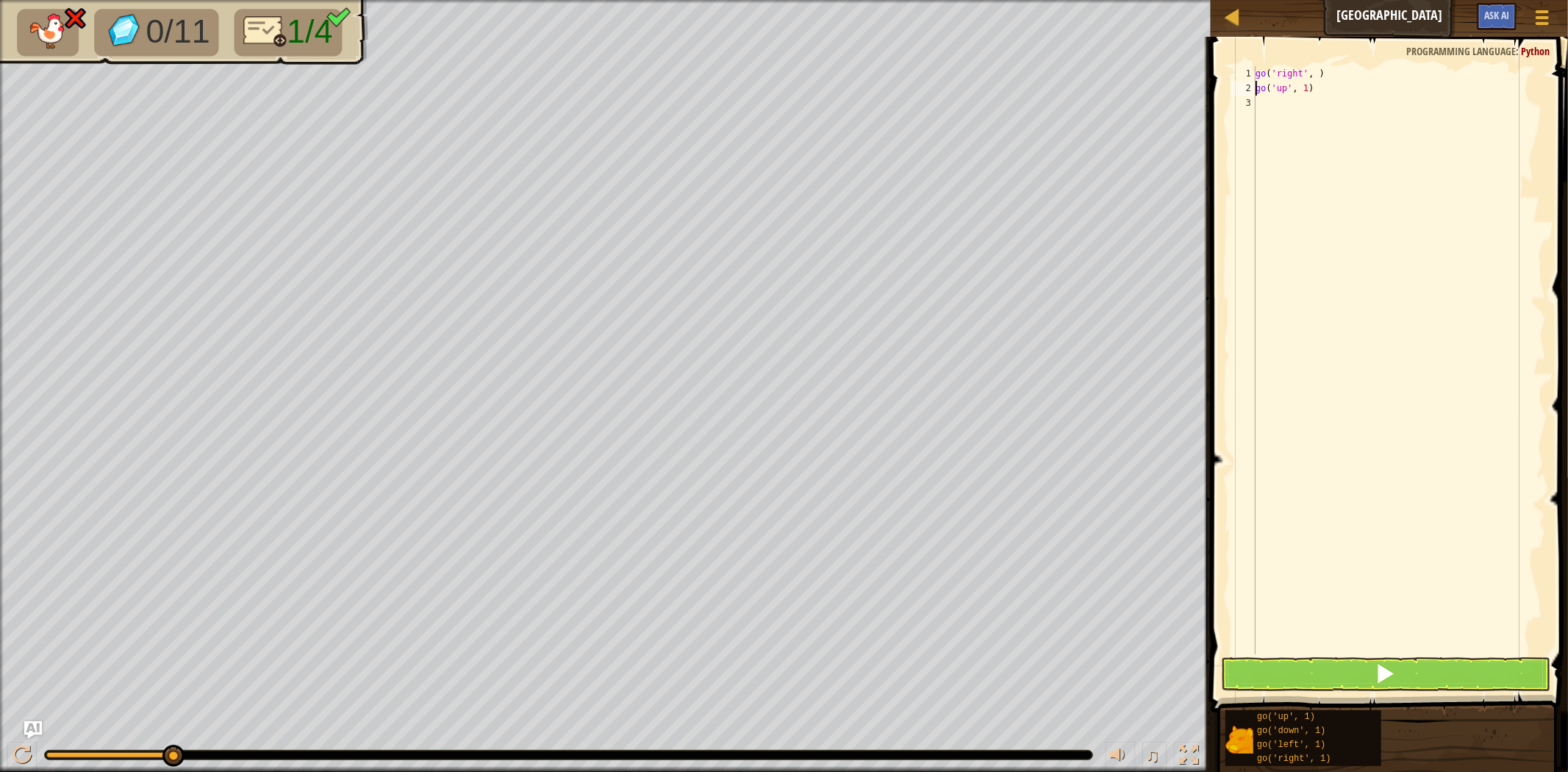
click at [1309, 89] on div "go ( 'right' , ) go ( 'up' , 1 )" at bounding box center [1399, 374] width 294 height 617
click at [1305, 90] on div "go ( 'right' , ) go ( 'up' , 1 )" at bounding box center [1399, 374] width 294 height 617
click at [1467, 665] on button at bounding box center [1385, 674] width 329 height 33
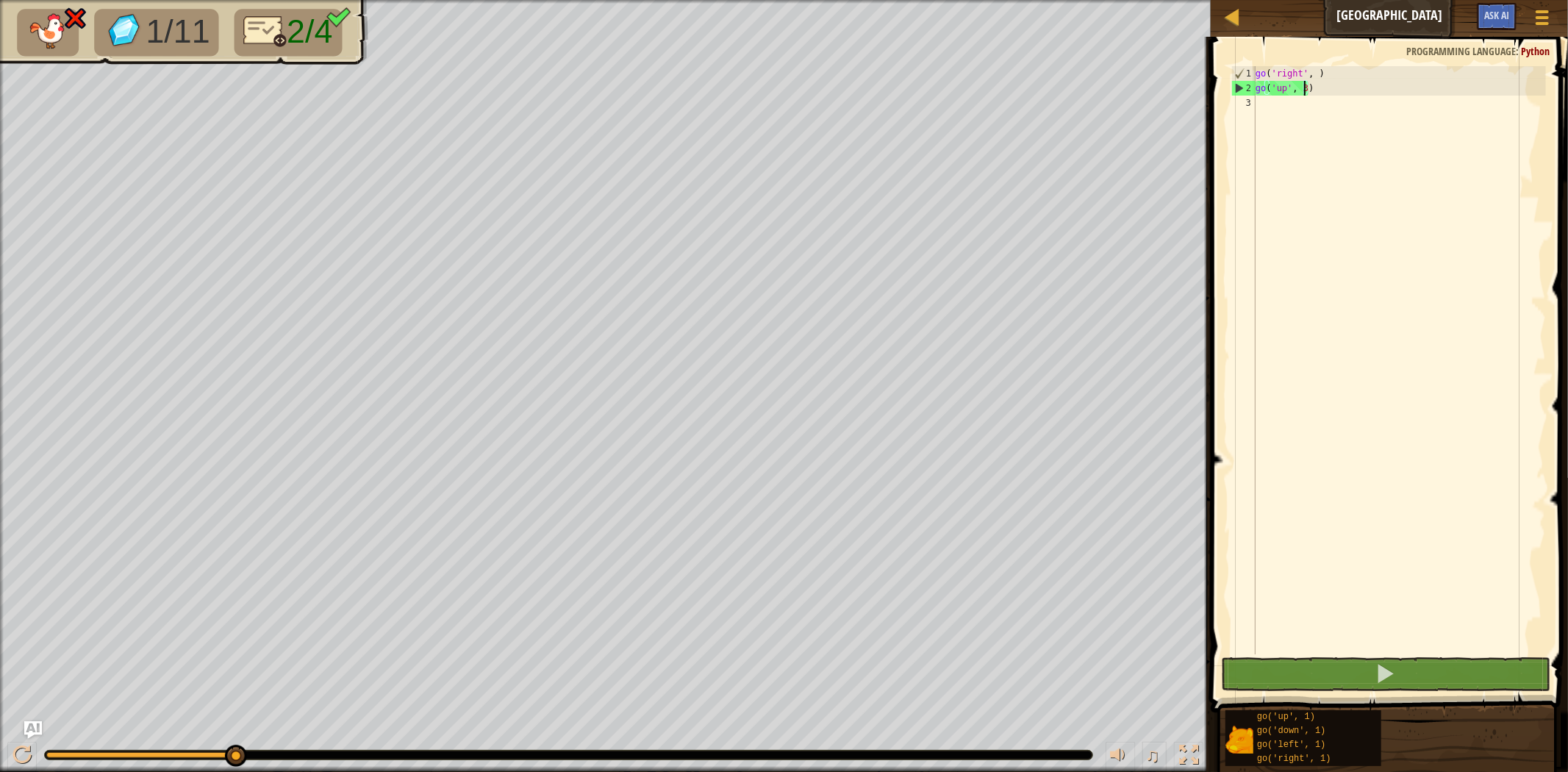
click at [1313, 67] on div "go ( 'right' , ) go ( 'up' , 3 )" at bounding box center [1399, 374] width 294 height 617
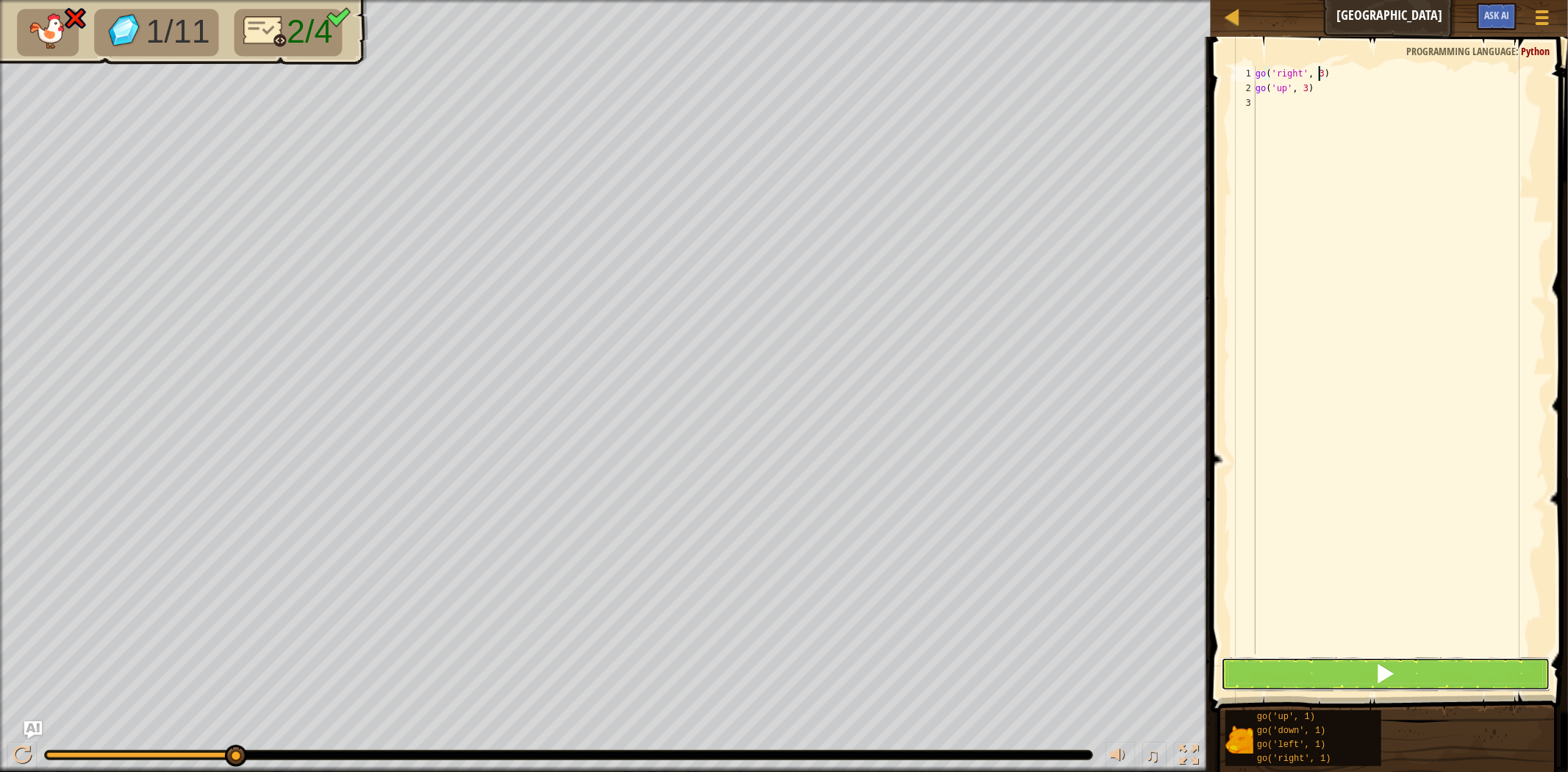
click at [1393, 663] on span at bounding box center [1386, 674] width 21 height 21
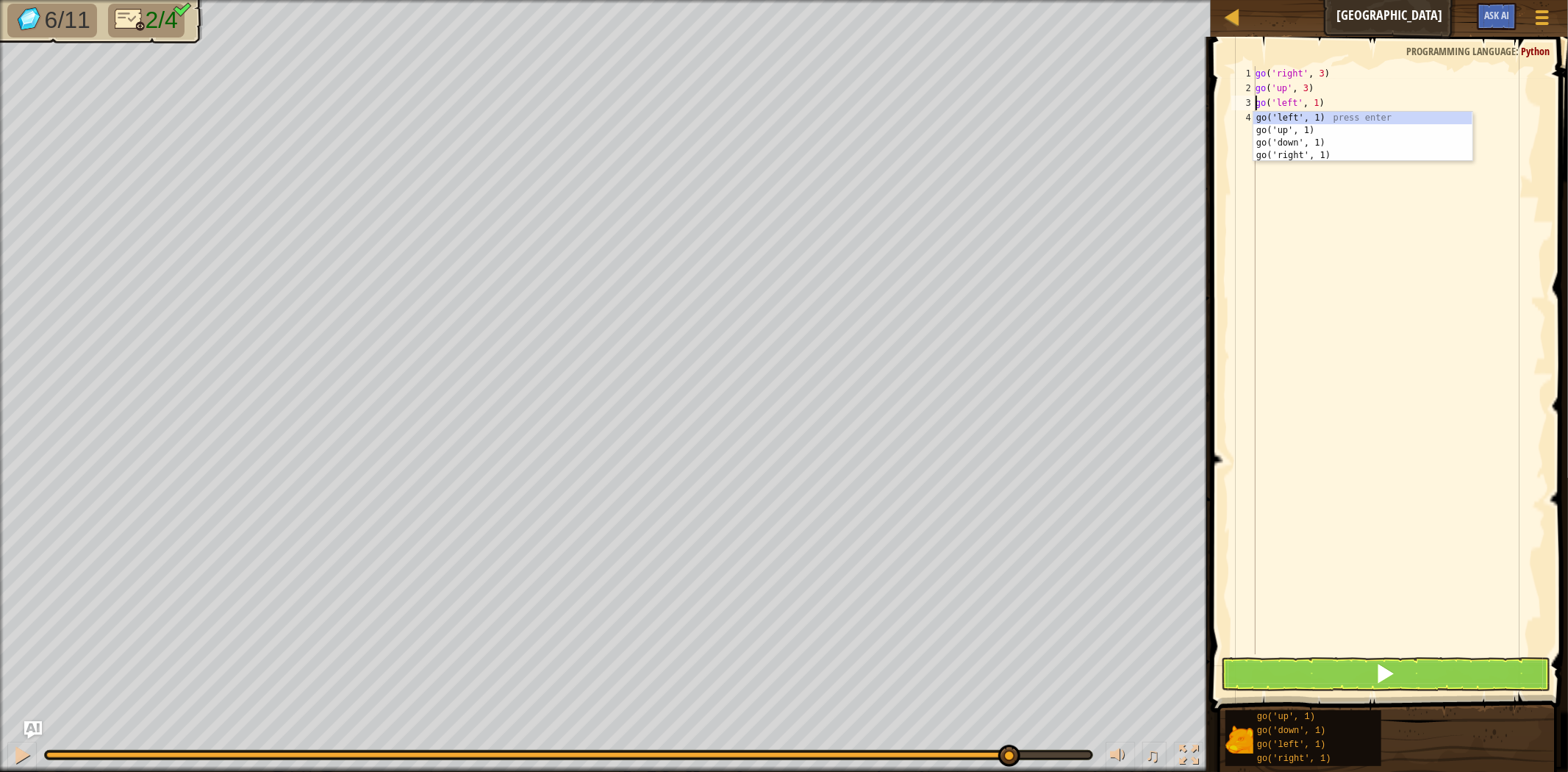
click at [1316, 107] on div "go ( 'right' , 3 ) go ( 'up' , 3 ) go ( 'left' , 1 )" at bounding box center [1399, 374] width 294 height 617
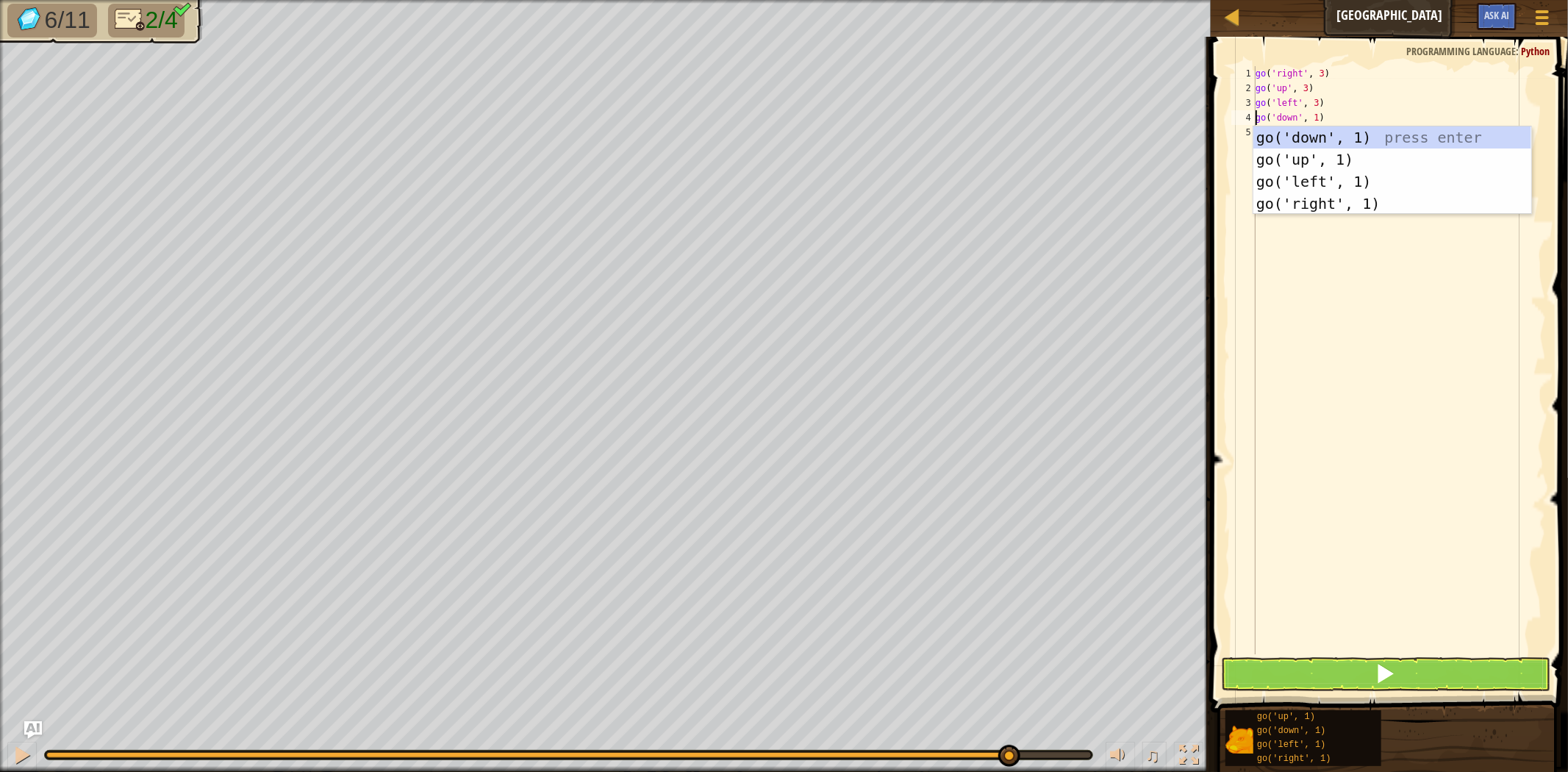
click at [1316, 119] on div "go ( 'right' , 3 ) go ( 'up' , 3 ) go ( 'left' , 3 ) go ( 'down' , 1 )" at bounding box center [1399, 374] width 294 height 617
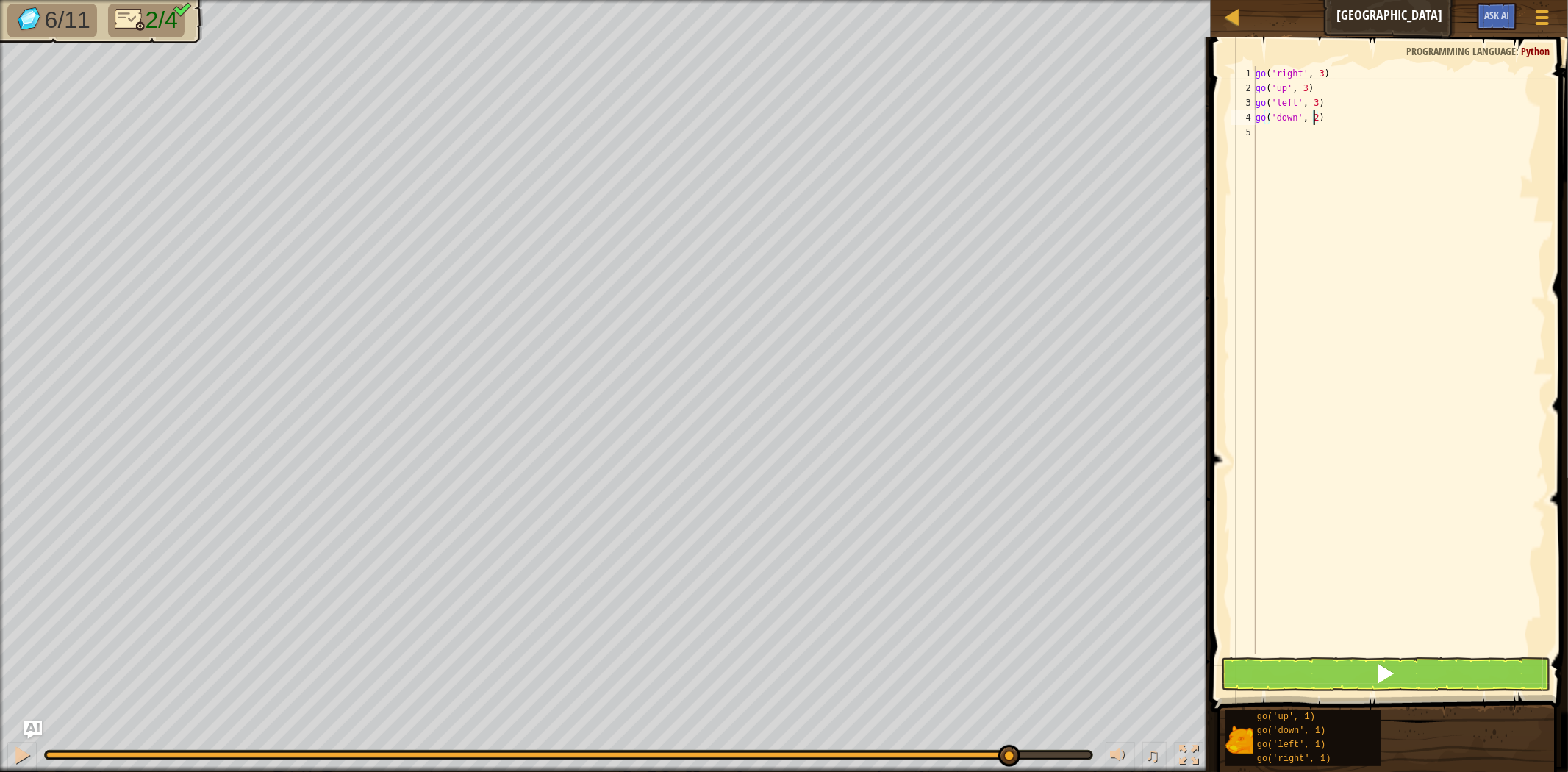
type textarea "go('down', 2)"
click at [1409, 662] on button at bounding box center [1385, 674] width 329 height 33
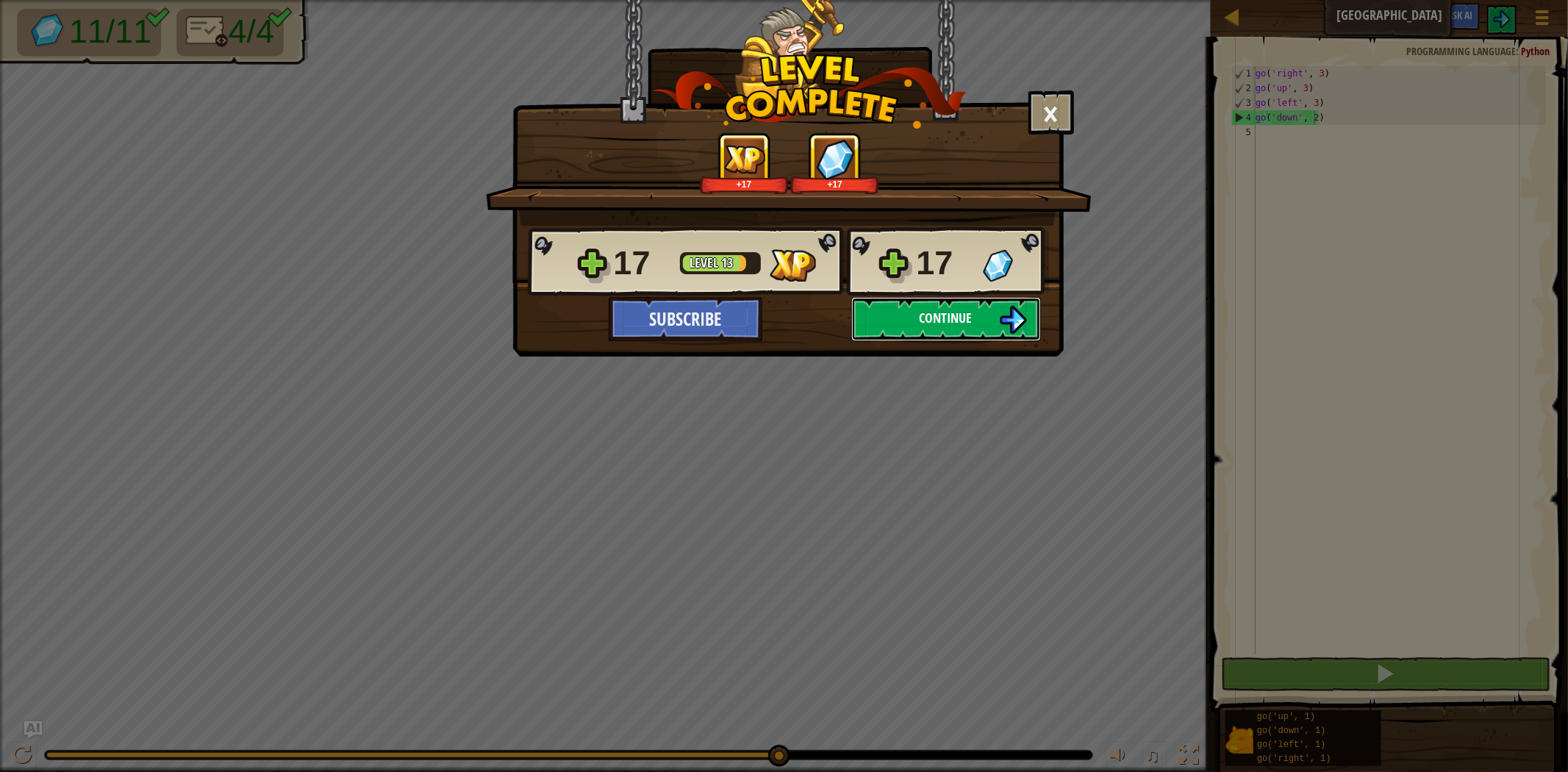
click at [983, 316] on button "Continue" at bounding box center [946, 319] width 190 height 44
